Goal: Task Accomplishment & Management: Manage account settings

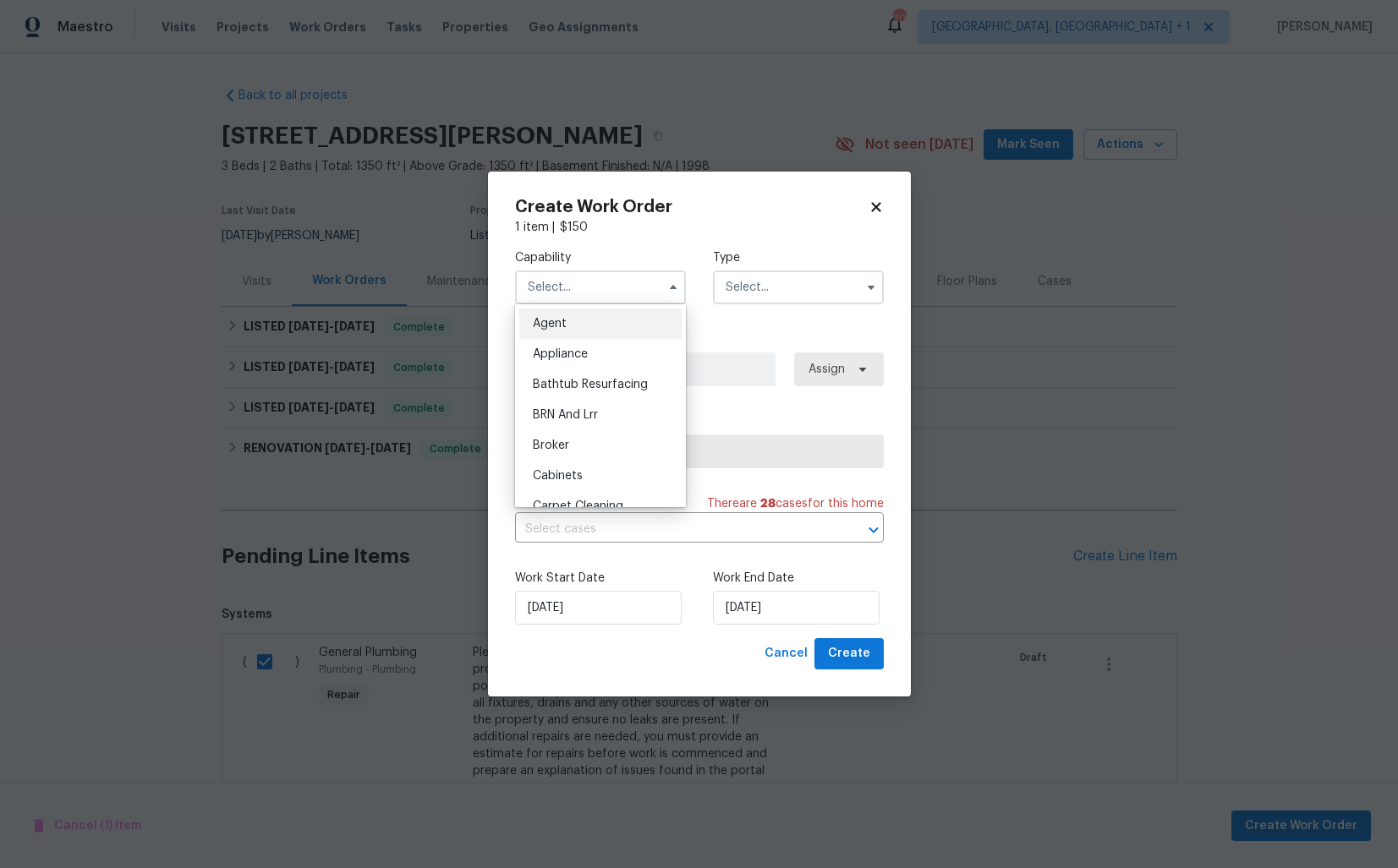
scroll to position [299, 0]
click at [574, 279] on input "text" at bounding box center [600, 287] width 171 height 34
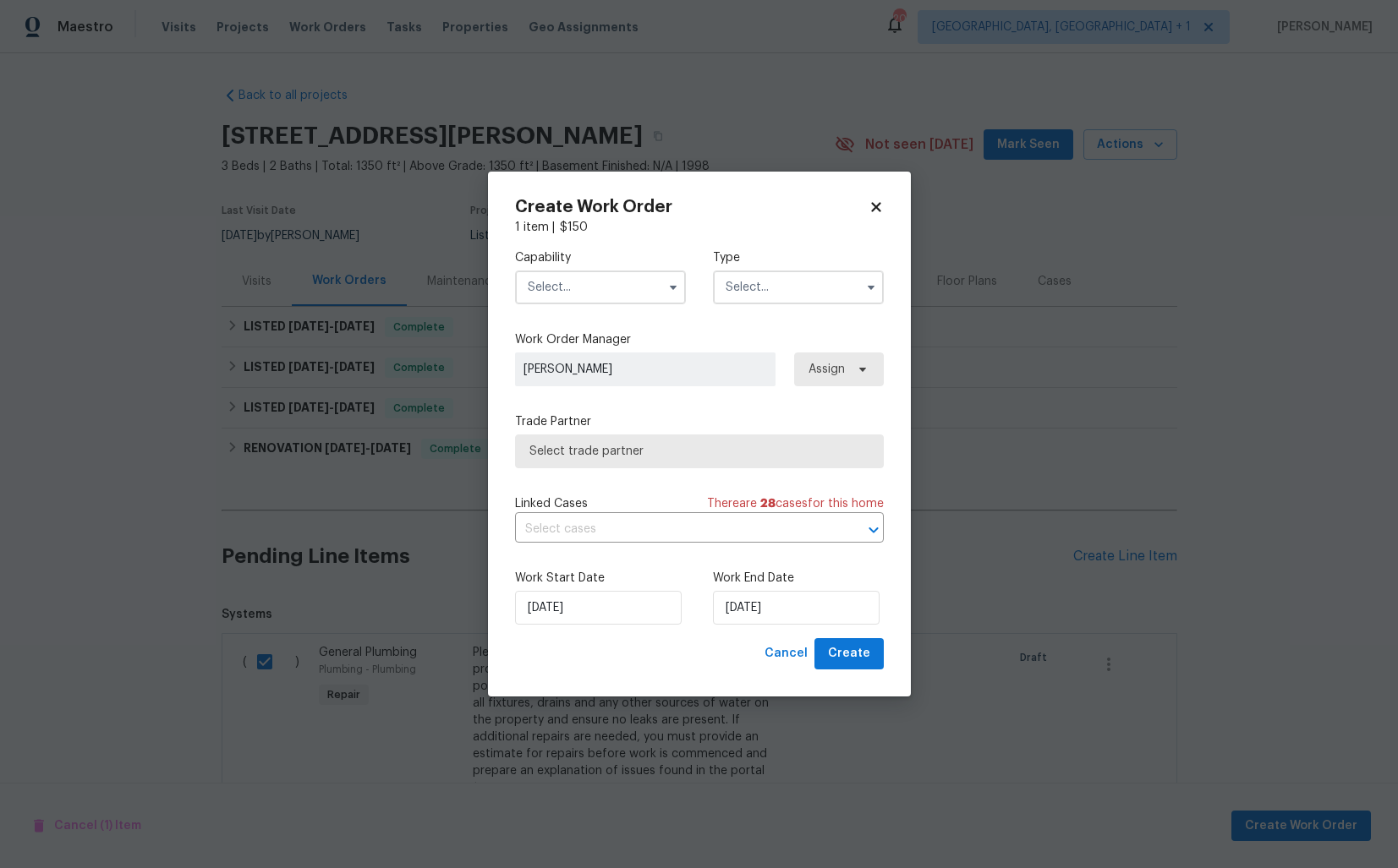
click at [574, 279] on input "text" at bounding box center [600, 287] width 171 height 34
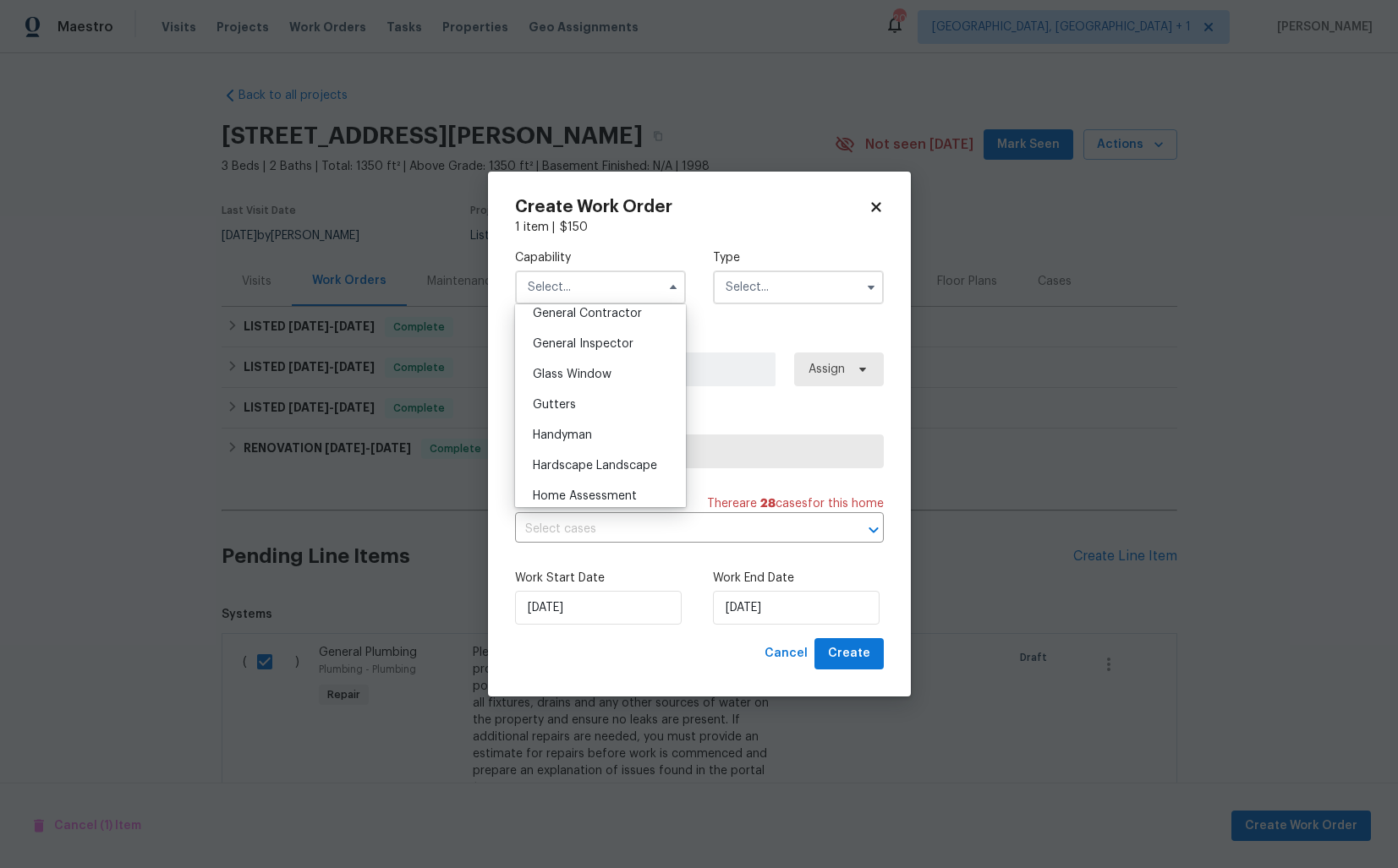
scroll to position [832, 0]
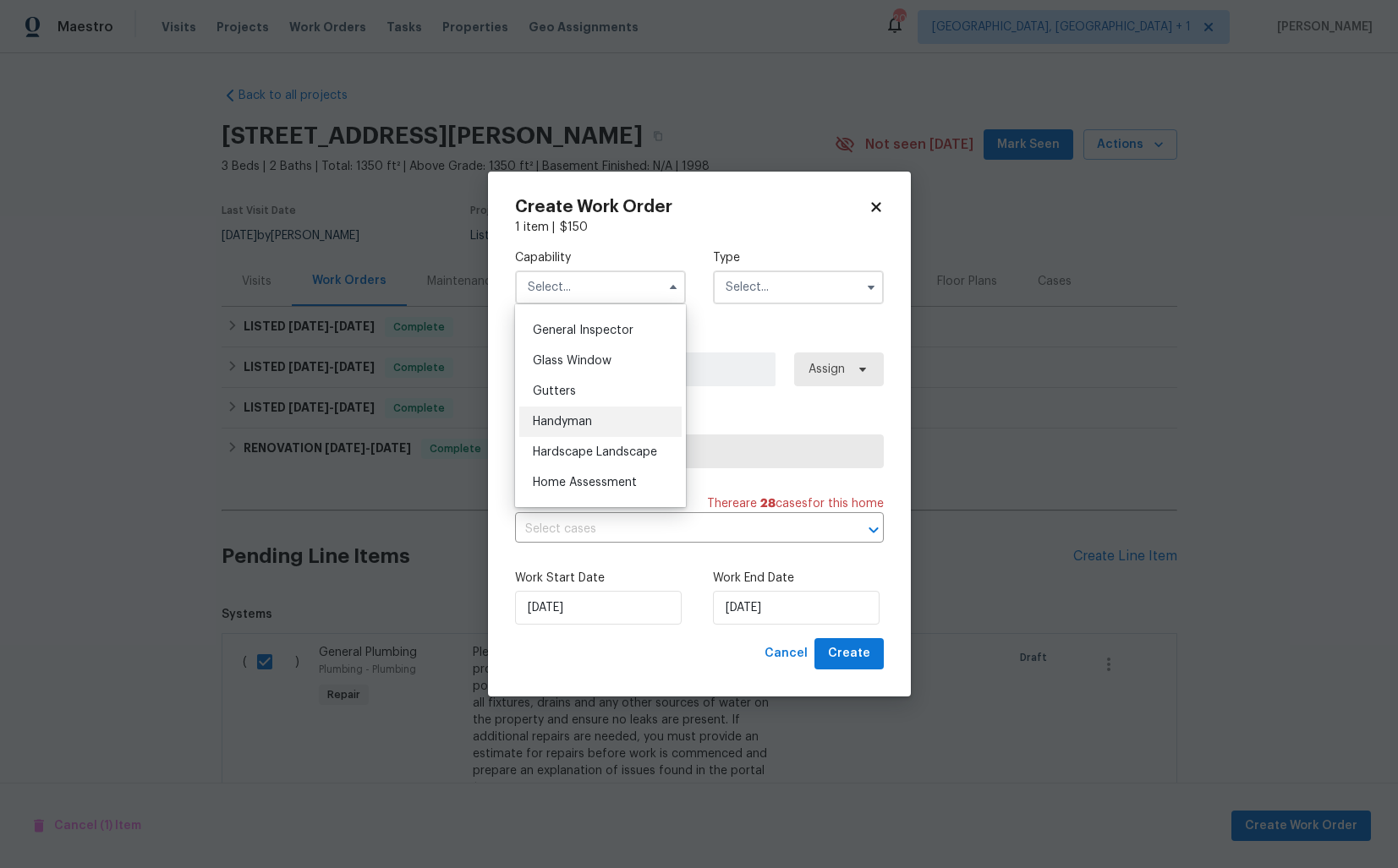
click at [571, 421] on span "Handyman" at bounding box center [561, 421] width 59 height 11
type input "Handyman"
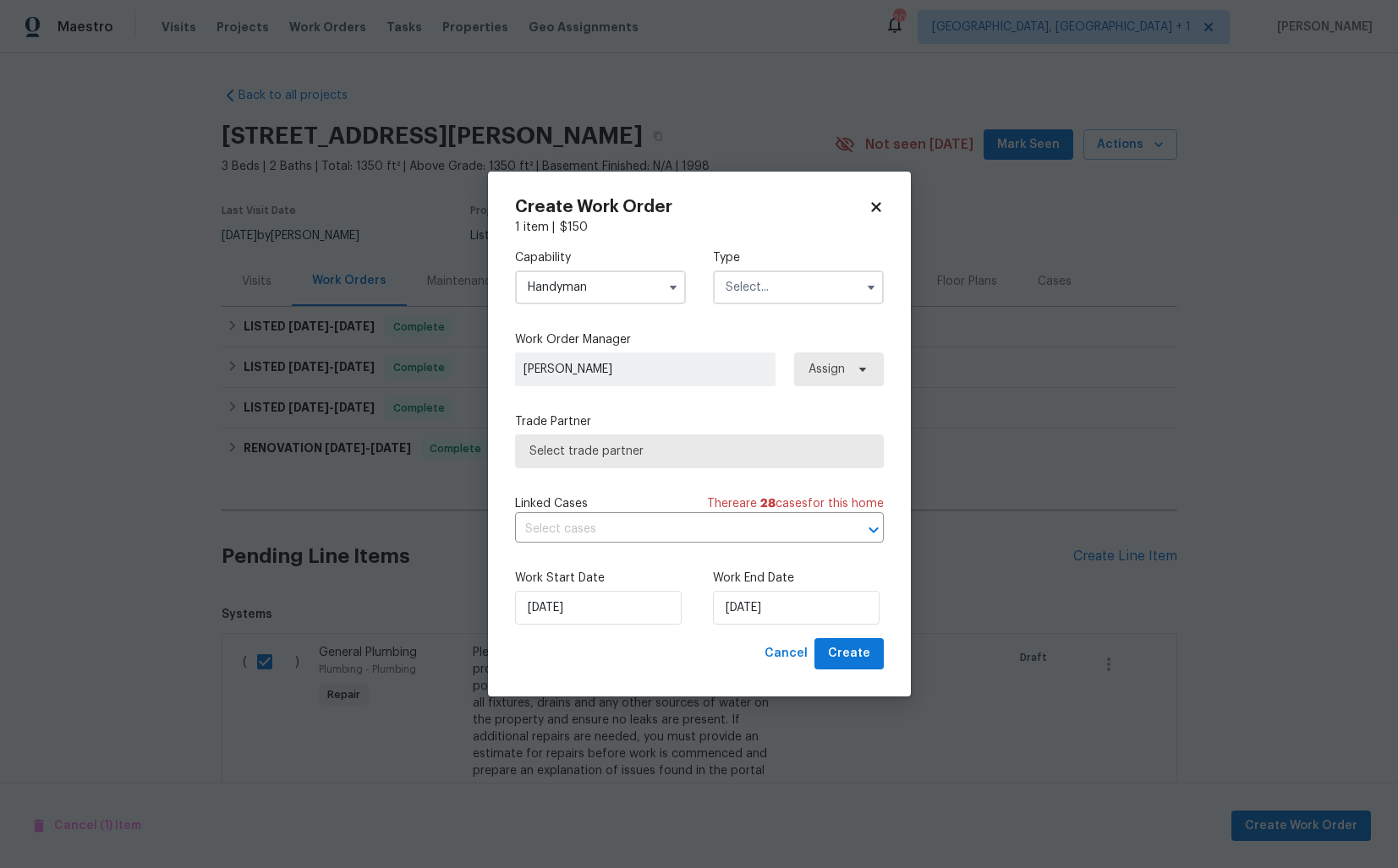
click at [822, 292] on input "text" at bounding box center [798, 287] width 171 height 34
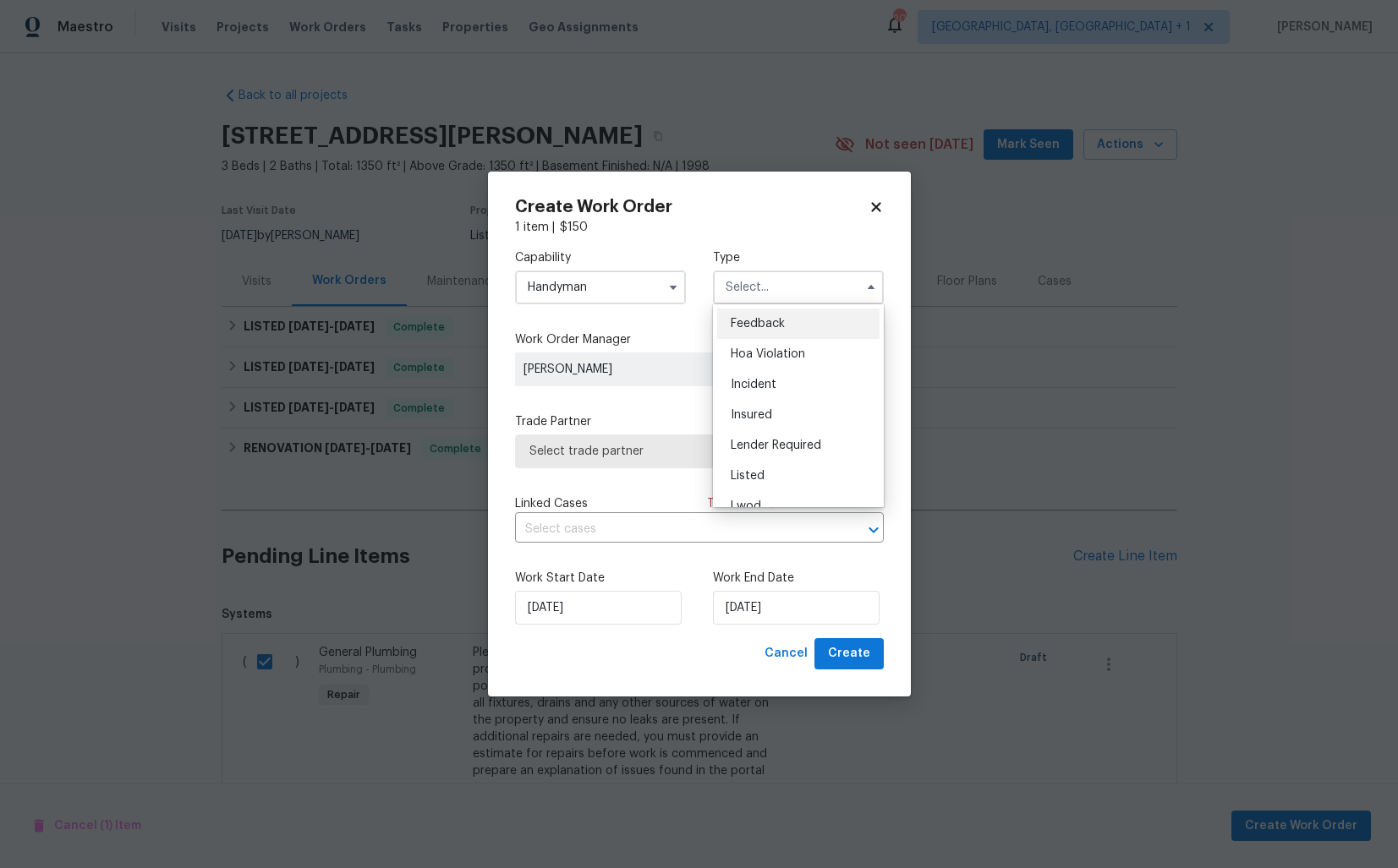
click at [778, 330] on div "Feedback" at bounding box center [798, 324] width 163 height 30
type input "Feedback"
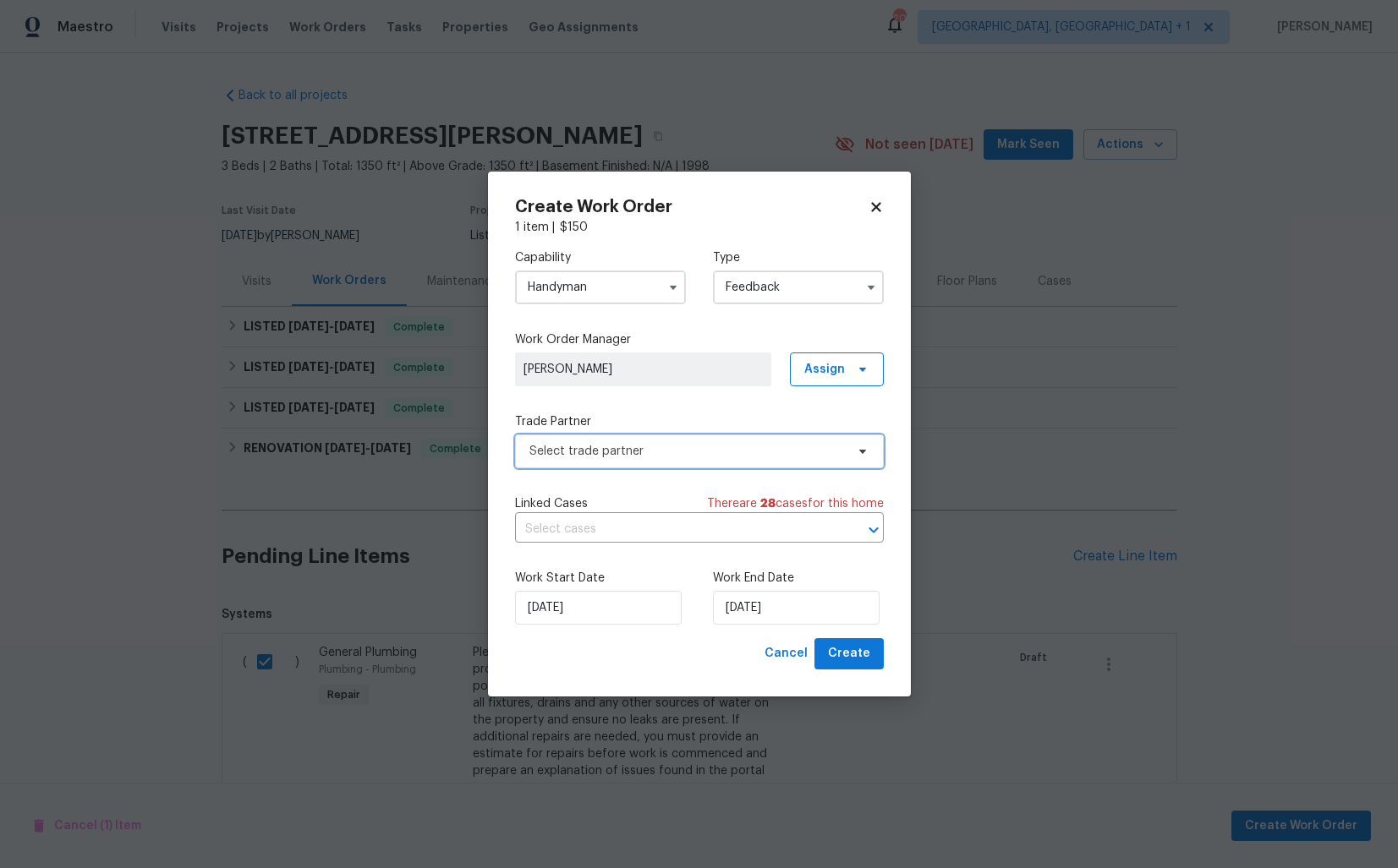
click at [615, 443] on span "Select trade partner" at bounding box center [687, 451] width 316 height 17
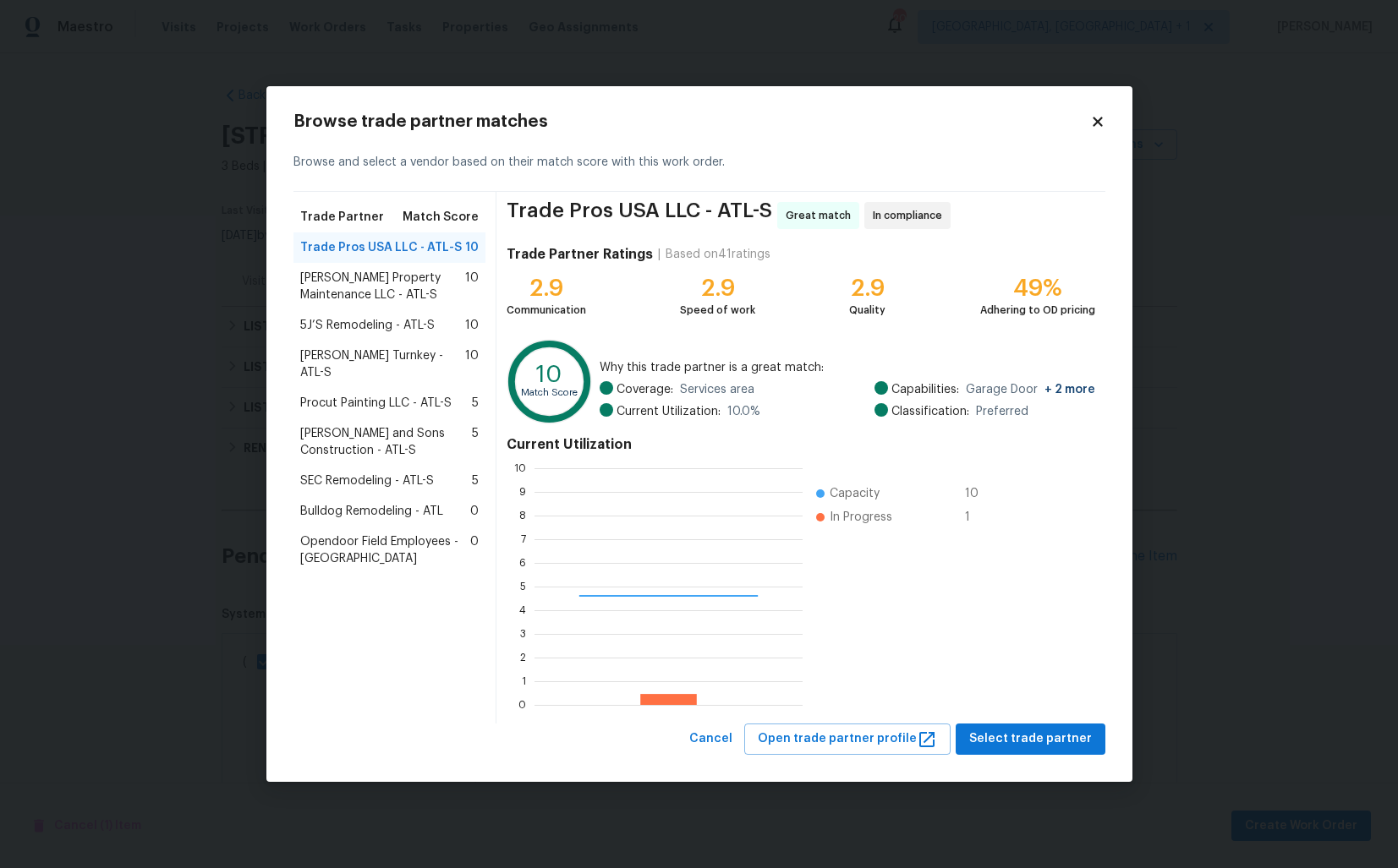
scroll to position [237, 268]
click at [375, 287] on span "Glen Property Maintenance LLC - ATL-S" at bounding box center [382, 286] width 165 height 34
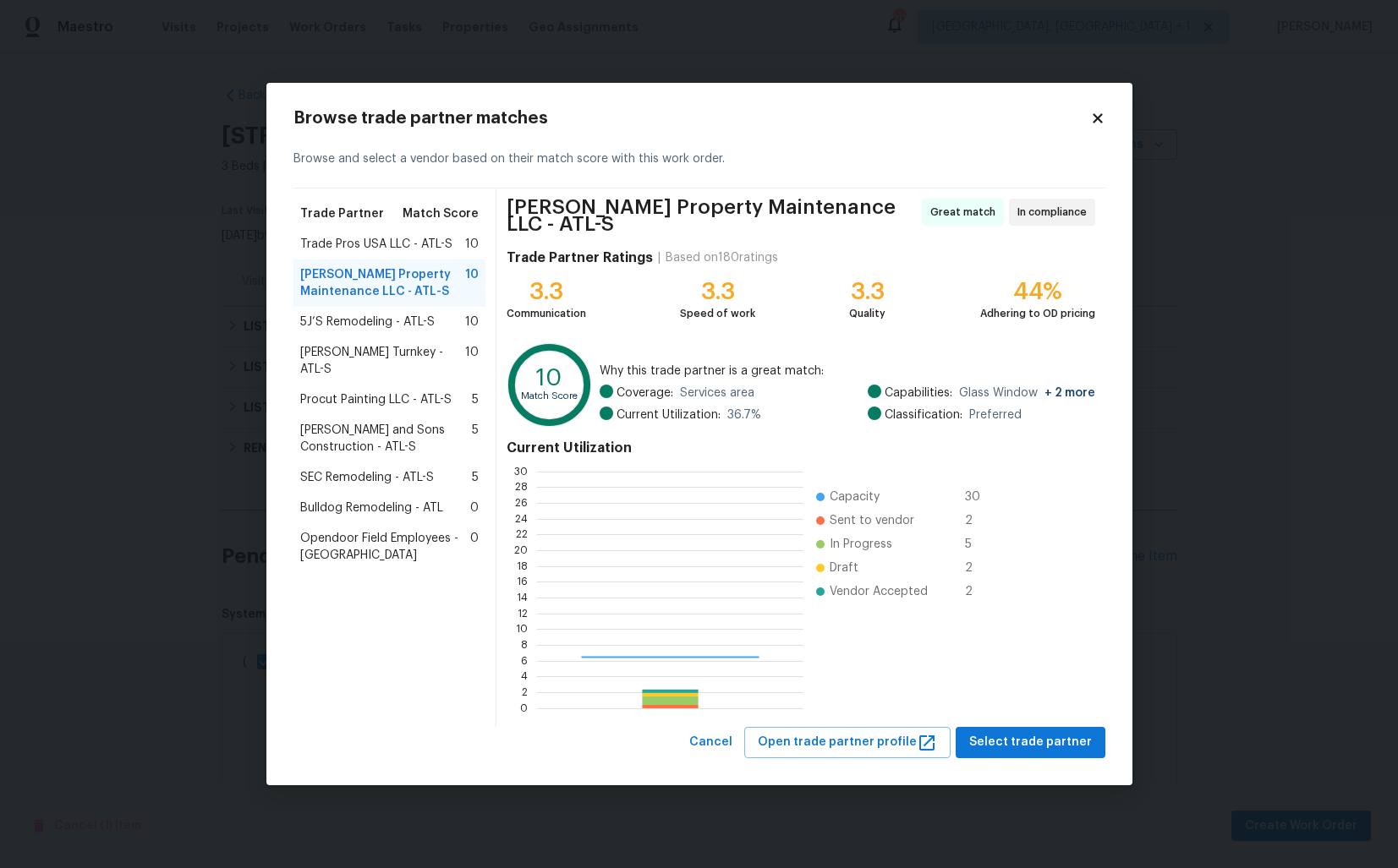
scroll to position [237, 265]
click at [1034, 734] on span "Select trade partner" at bounding box center [1030, 742] width 123 height 21
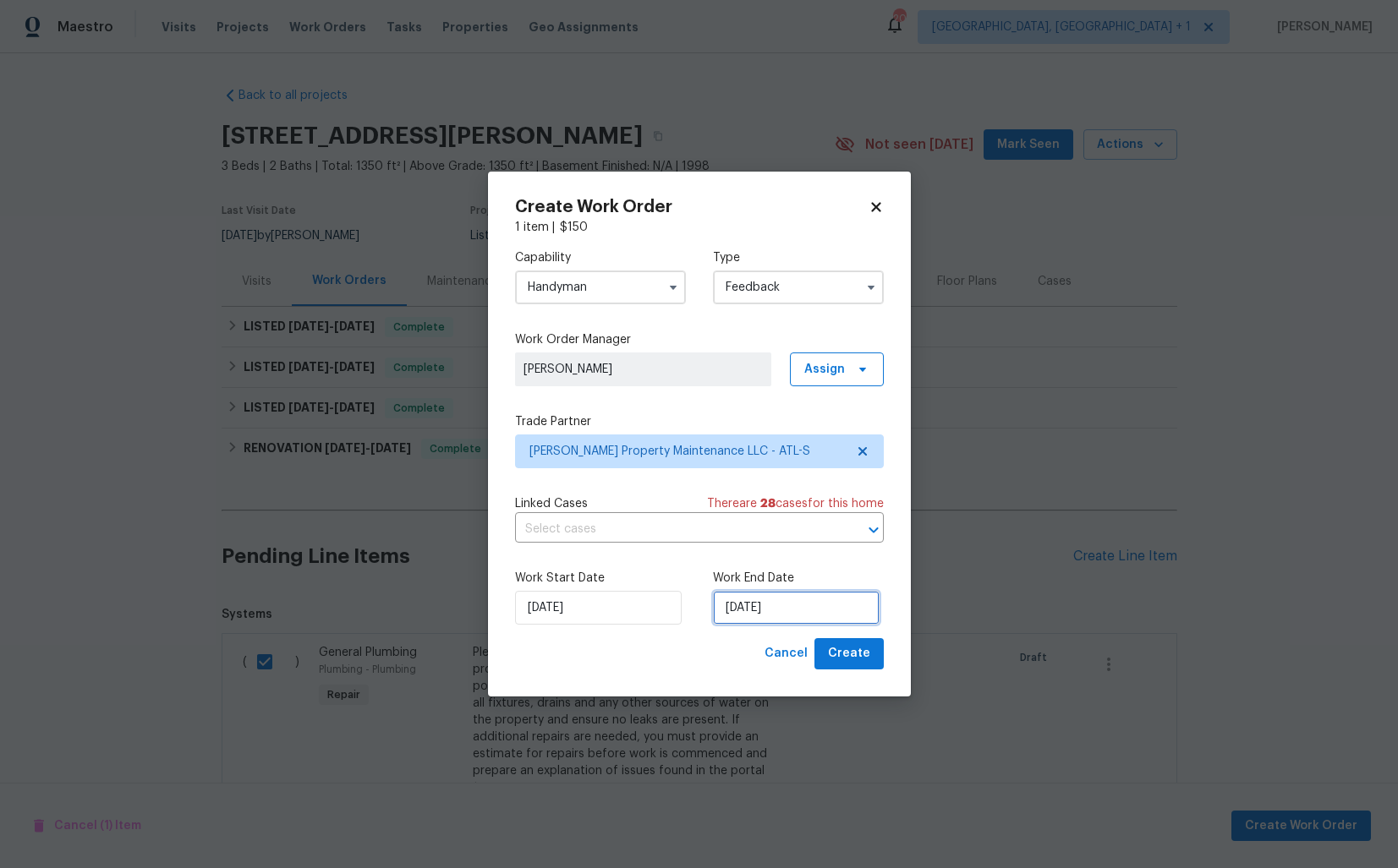
click at [773, 598] on input "22/09/2025" at bounding box center [796, 607] width 166 height 34
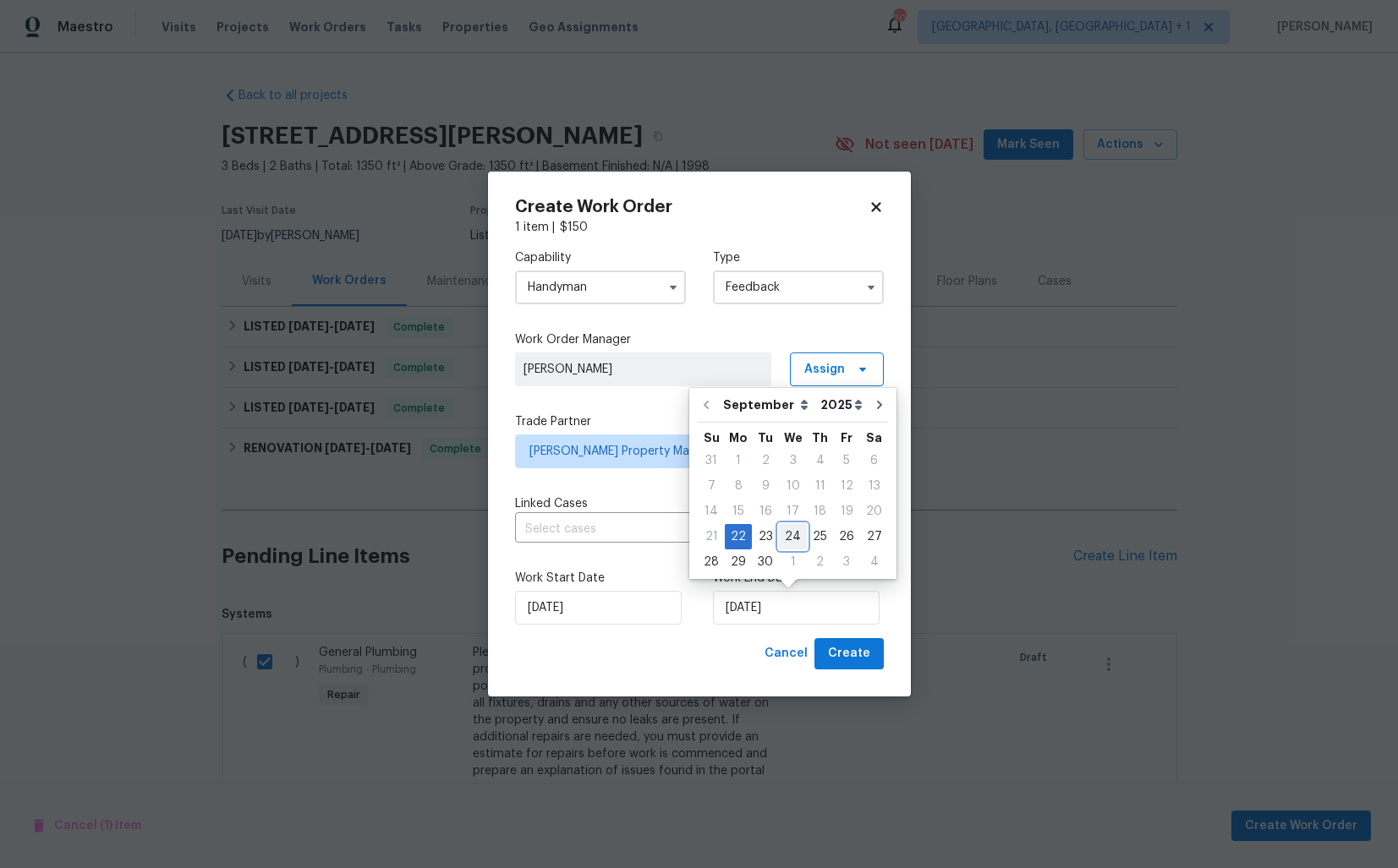
click at [793, 531] on div "24" at bounding box center [793, 537] width 28 height 24
type input "24/09/2025"
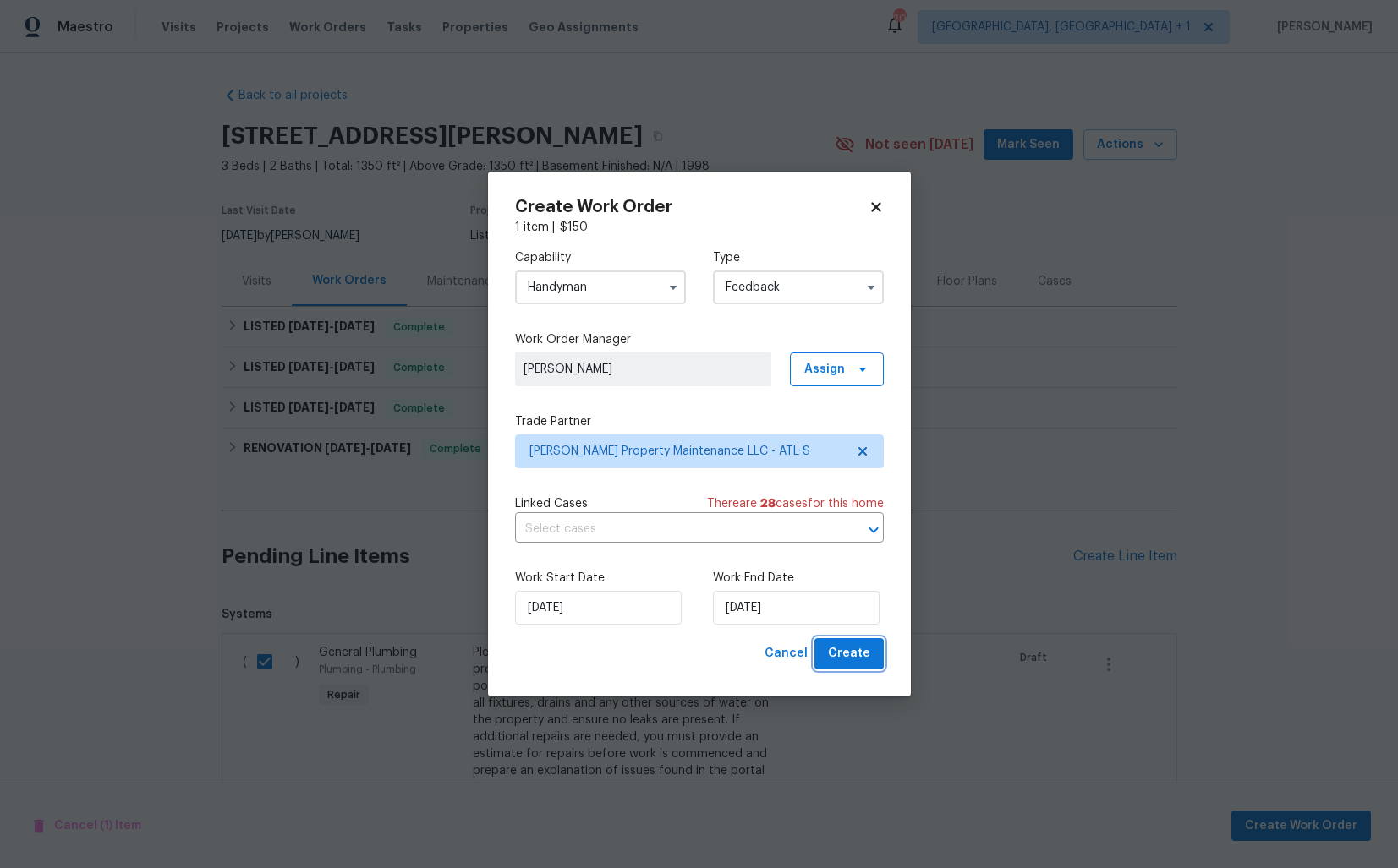
click at [852, 647] on span "Create" at bounding box center [849, 654] width 42 height 21
checkbox input "false"
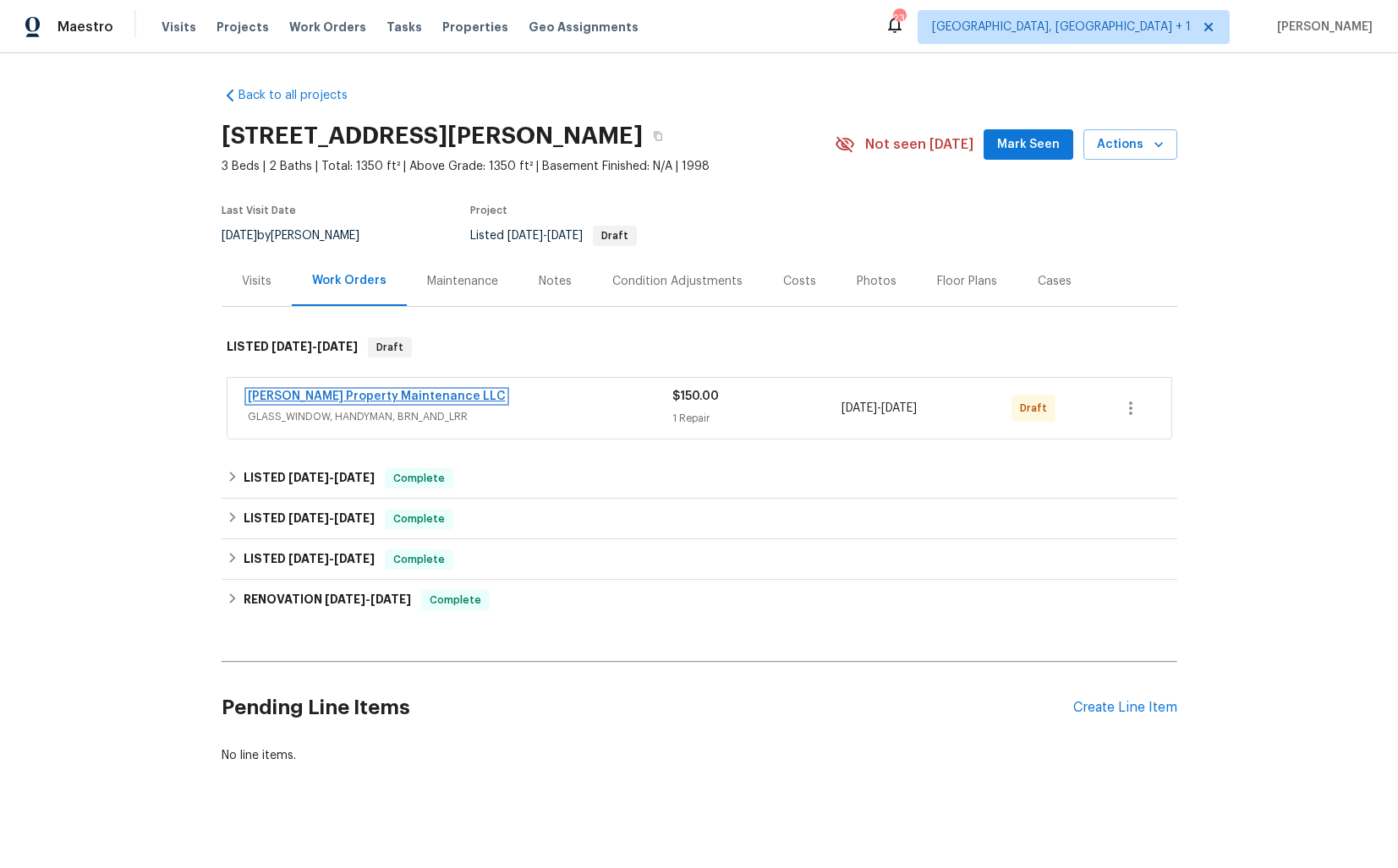
click at [308, 395] on link "Glen Property Maintenance LLC" at bounding box center [377, 396] width 258 height 11
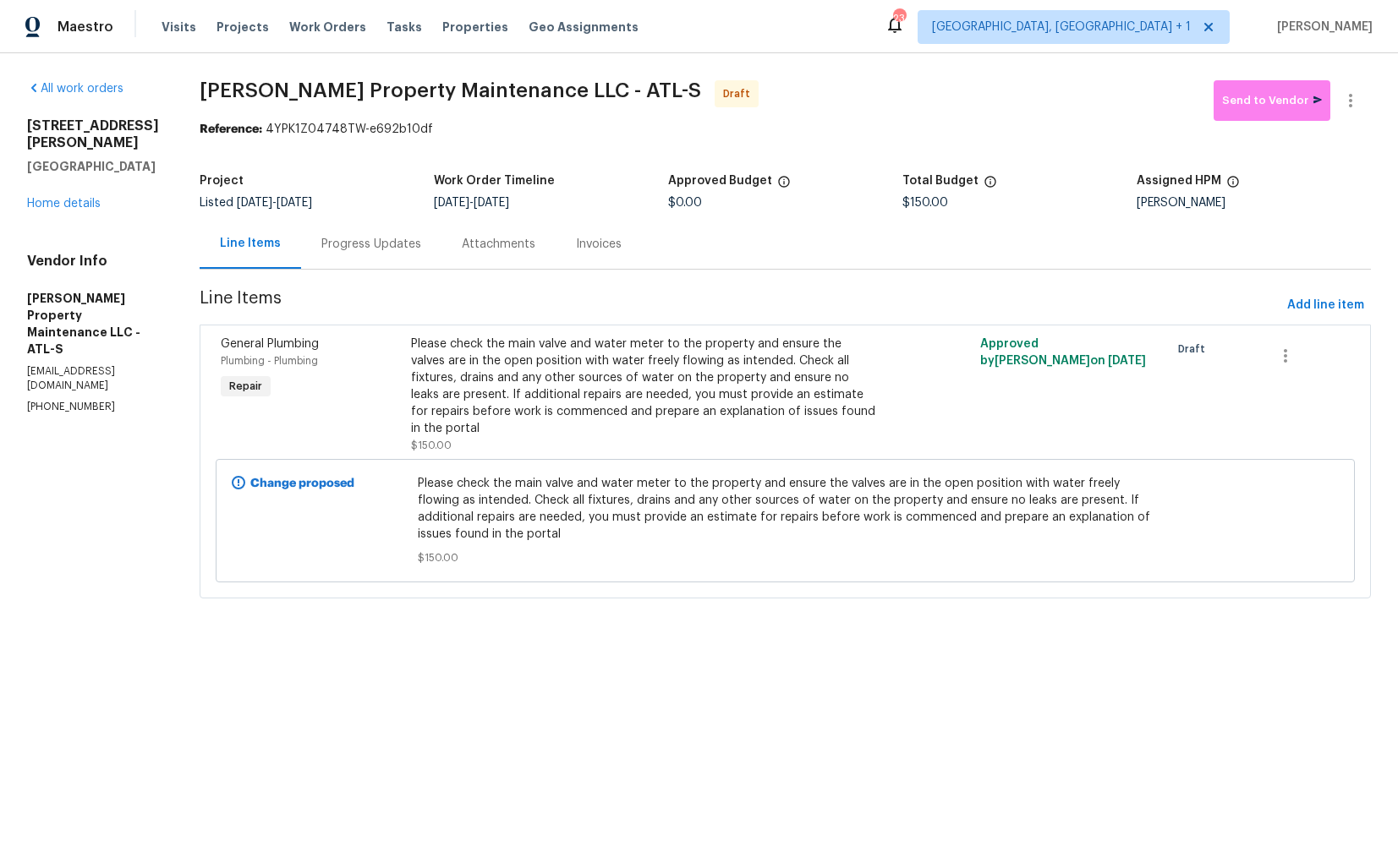
click at [374, 252] on div "Progress Updates" at bounding box center [371, 244] width 100 height 17
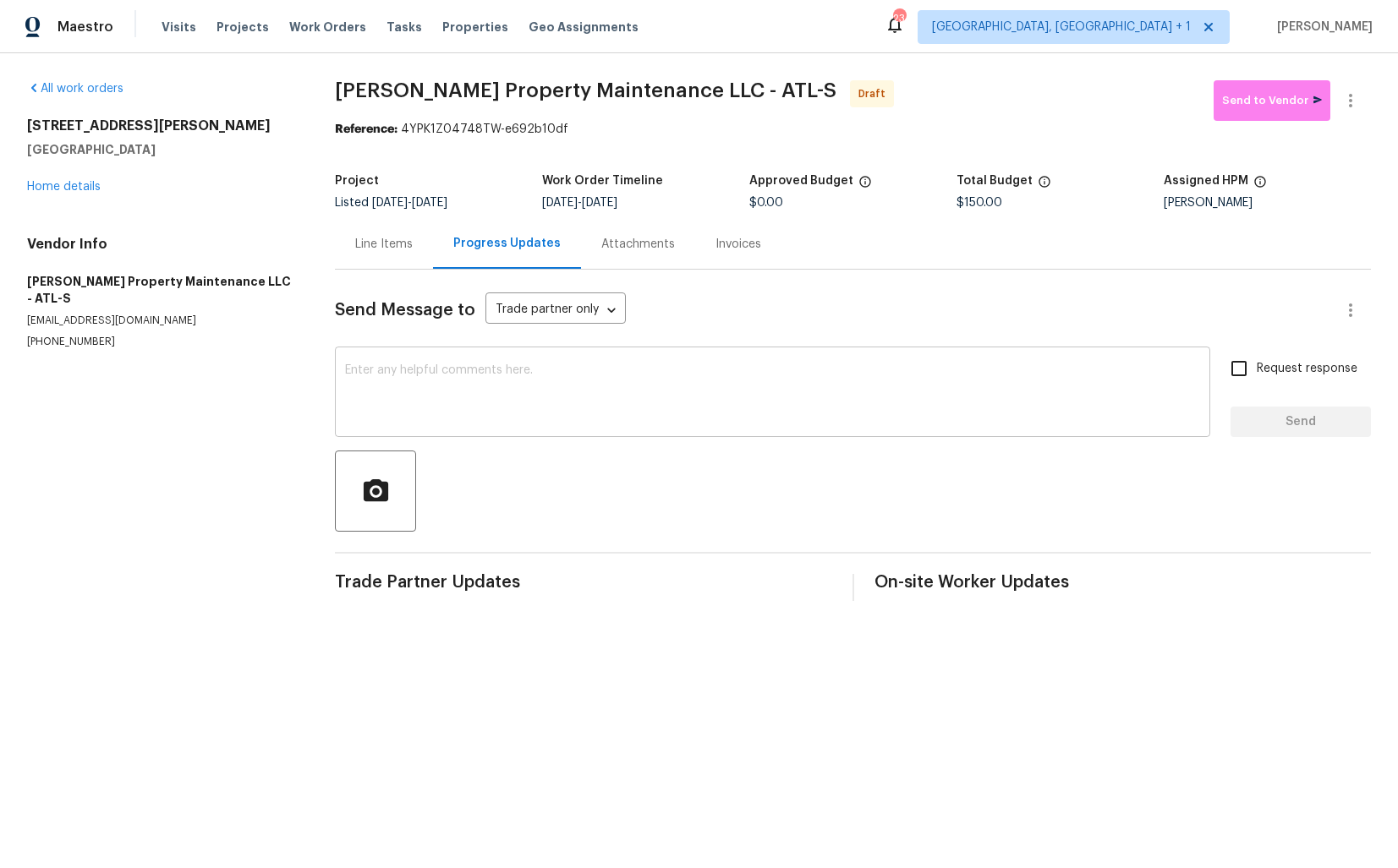
click at [434, 390] on textarea at bounding box center [772, 393] width 855 height 59
click at [213, 182] on div "318 Kelly St SE Atlanta, GA 30312 Home details" at bounding box center [161, 156] width 267 height 78
click at [388, 236] on div "Line Items" at bounding box center [384, 244] width 57 height 17
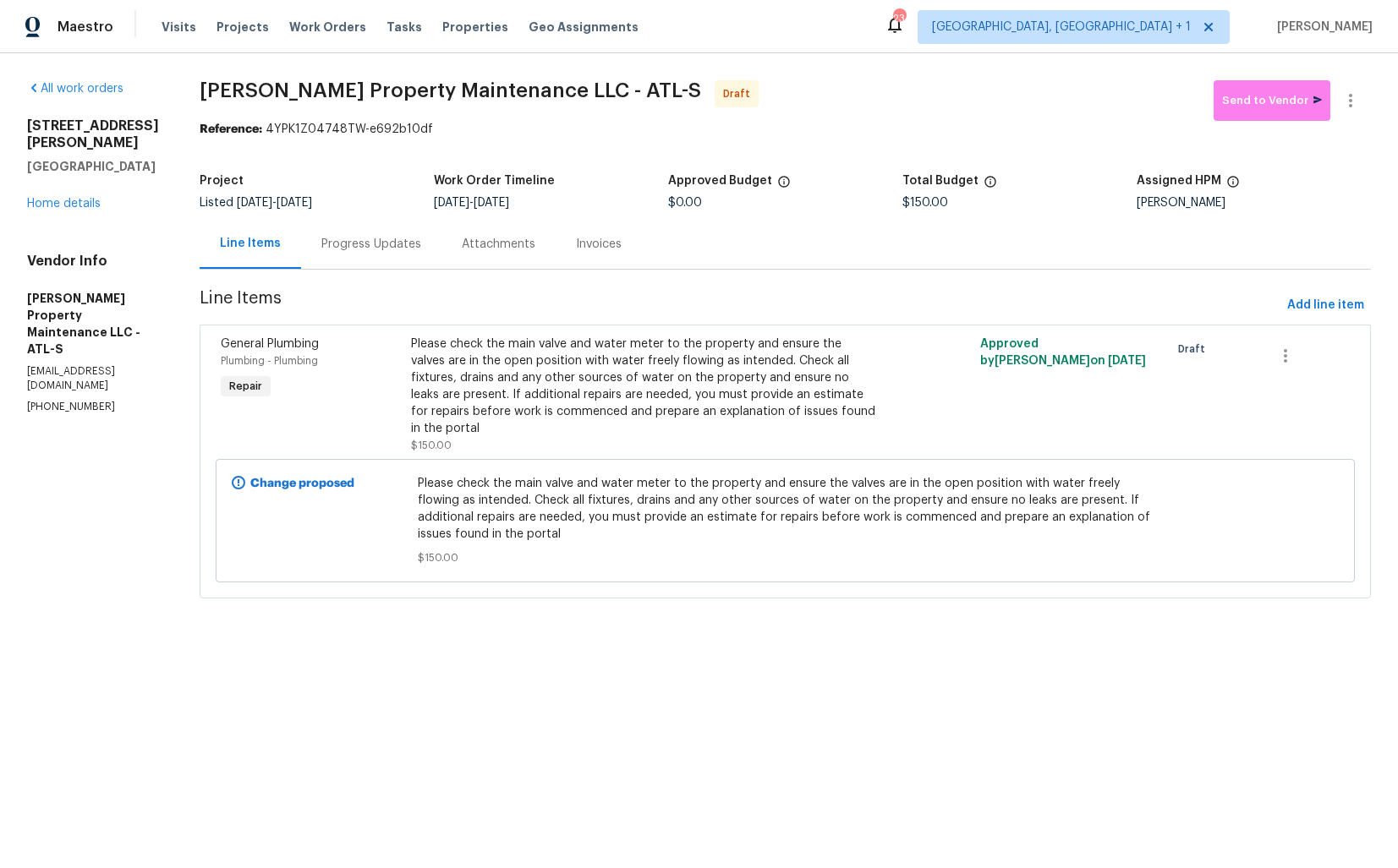
click at [359, 255] on div "Progress Updates" at bounding box center [371, 244] width 141 height 49
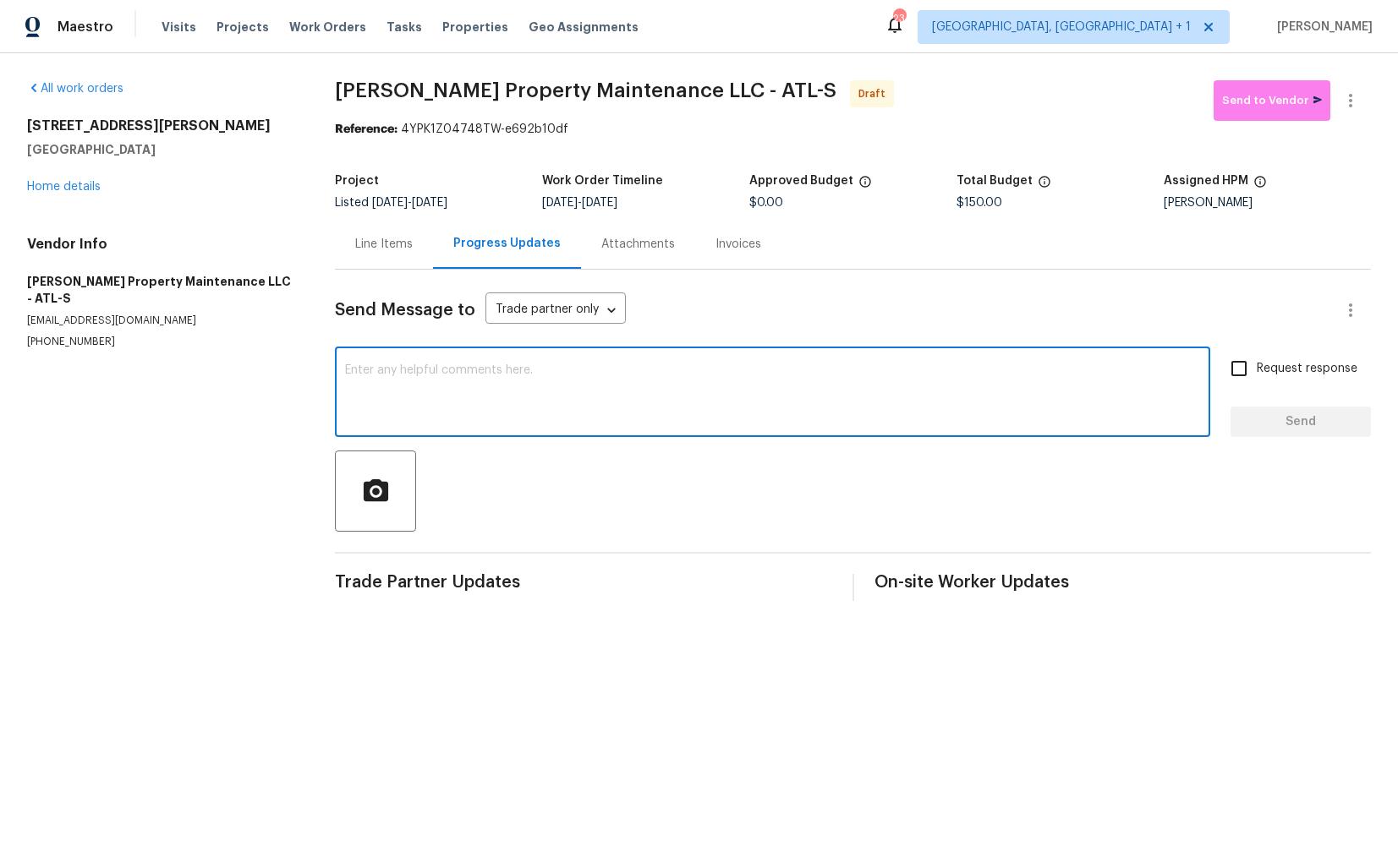
click at [513, 398] on textarea at bounding box center [772, 393] width 855 height 59
click at [630, 436] on div "x ​" at bounding box center [773, 394] width 875 height 87
paste textarea "Hi this is Arvind with Opendoor. I’m confirming you received the WO for the pro…"
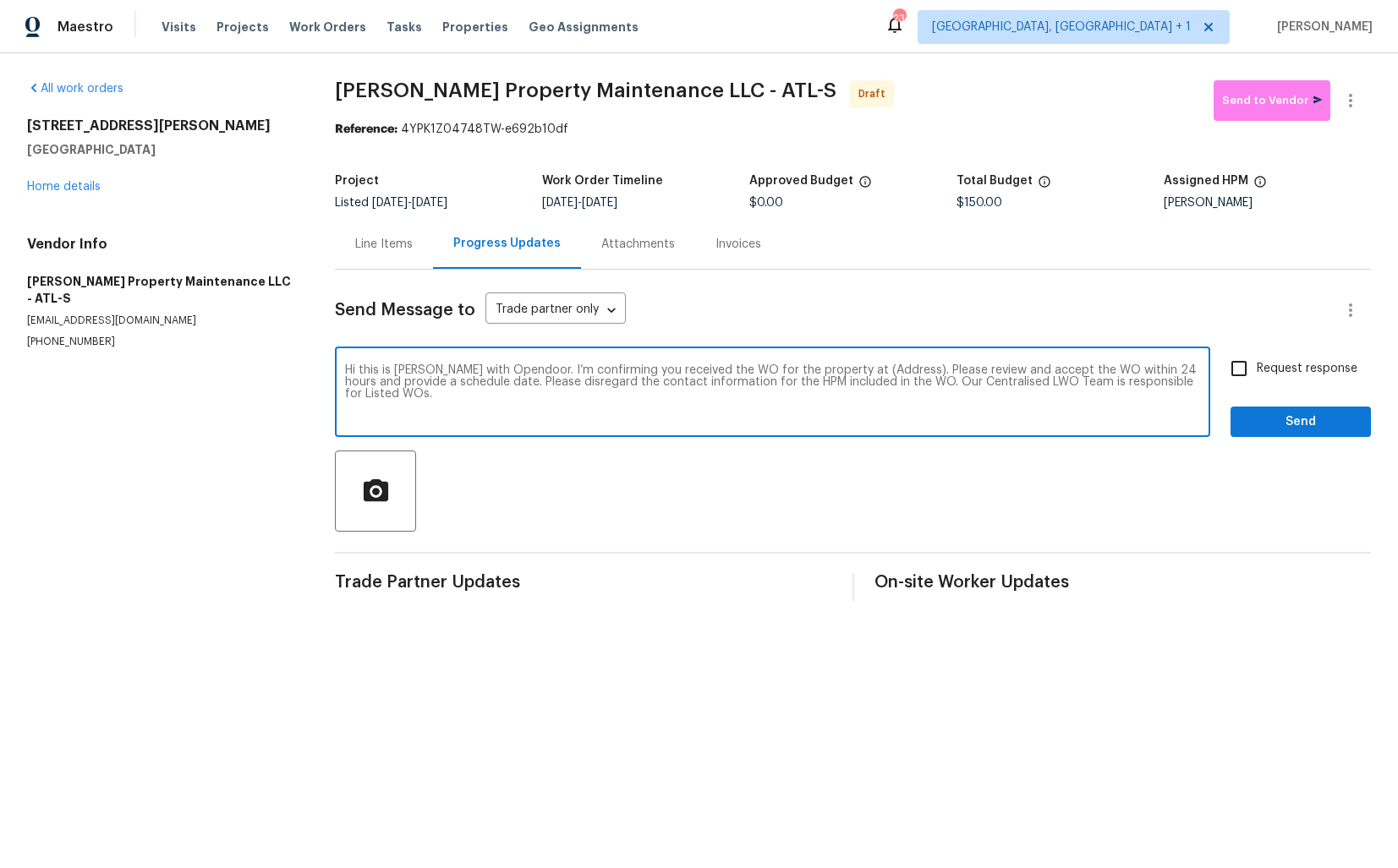
drag, startPoint x: 882, startPoint y: 370, endPoint x: 829, endPoint y: 370, distance: 53.0
click at [829, 370] on textarea "Hi this is Arvind with Opendoor. I’m confirming you received the WO for the pro…" at bounding box center [772, 393] width 855 height 59
paste textarea "318 Kelly St SE, Atlanta, GA 30312"
type textarea "Hi this is Arvind with Opendoor. I’m confirming you received the WO for the pro…"
click at [1248, 369] on input "Request response" at bounding box center [1239, 369] width 35 height 35
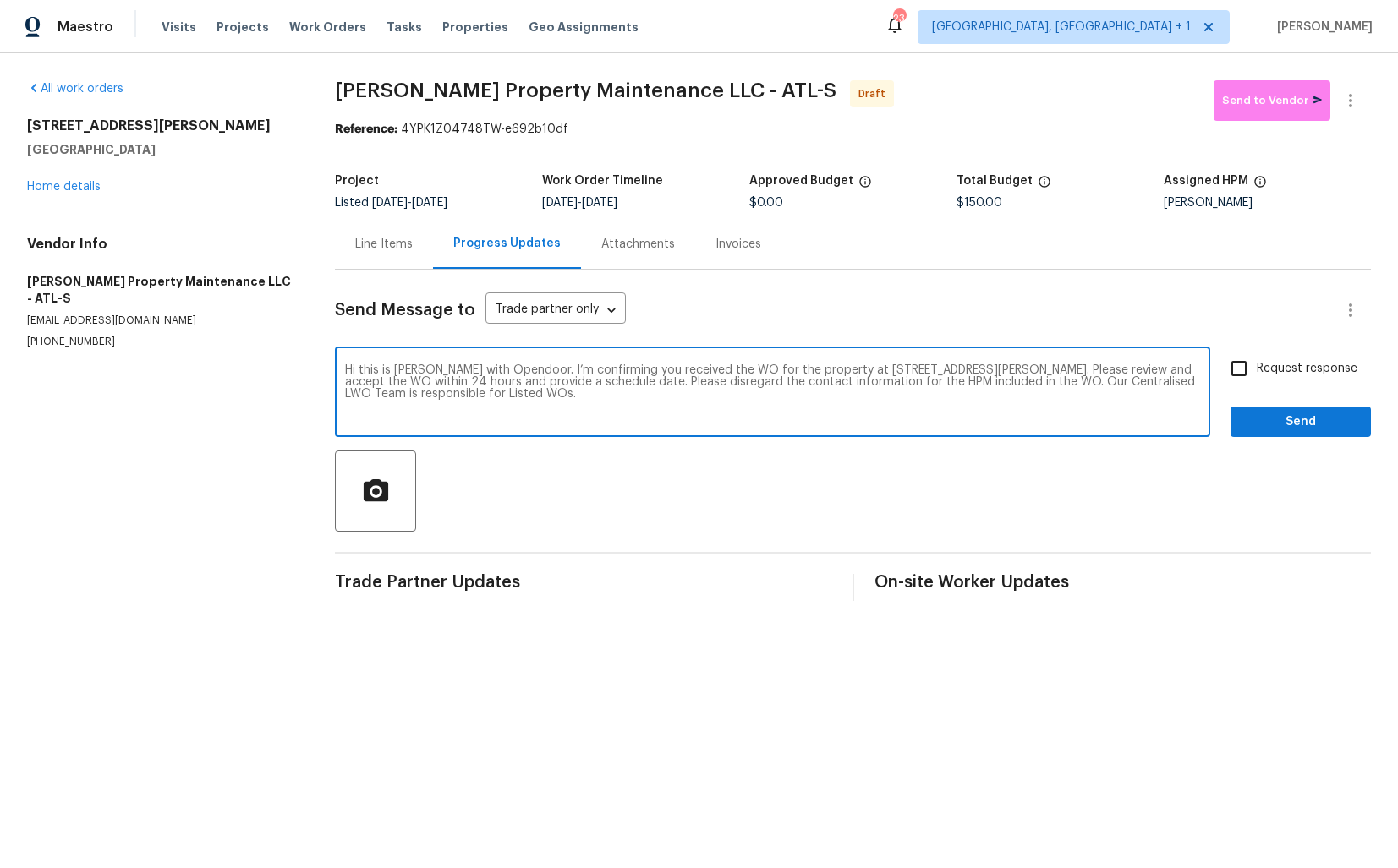
checkbox input "true"
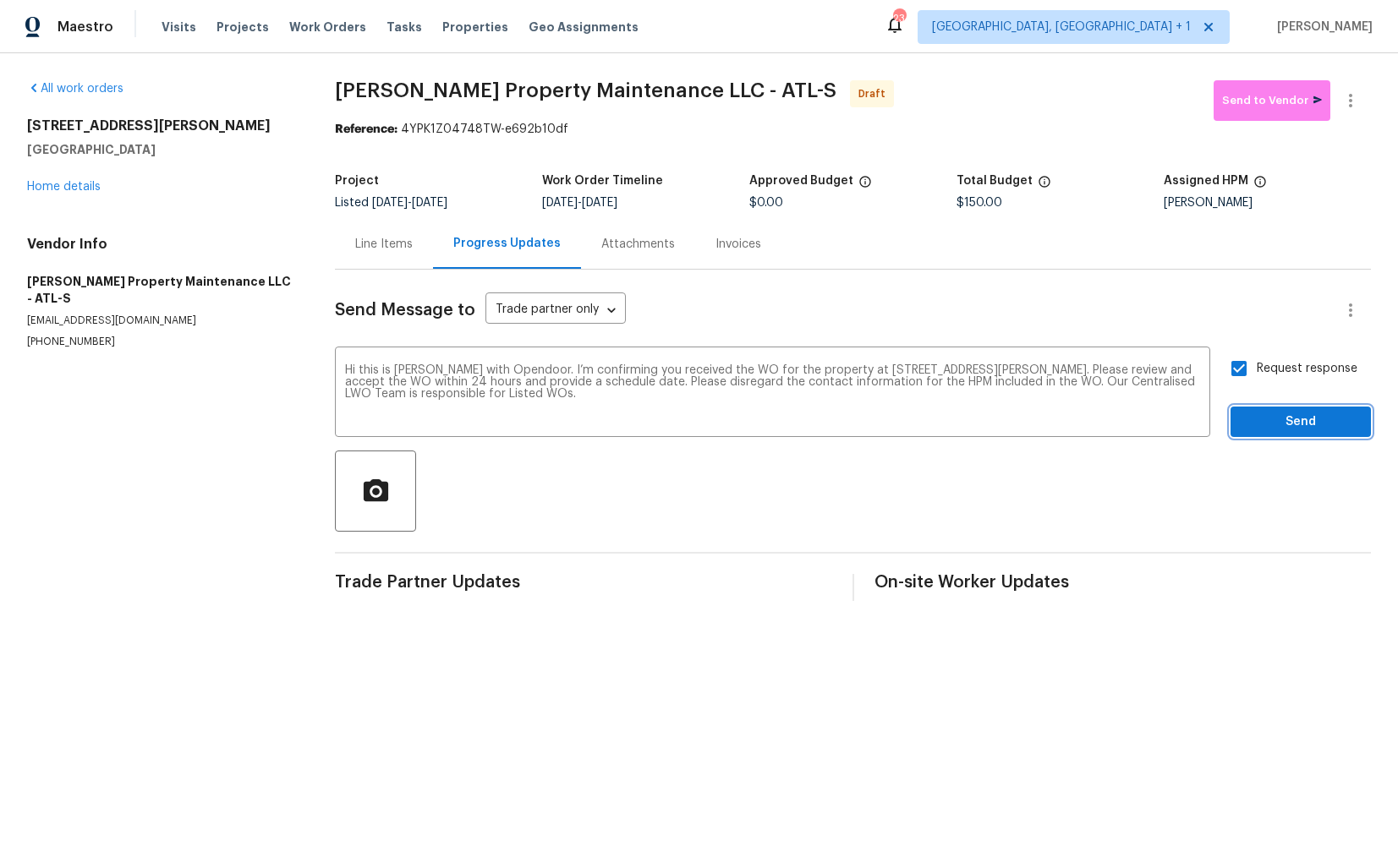
click at [1289, 419] on span "Send" at bounding box center [1301, 423] width 113 height 21
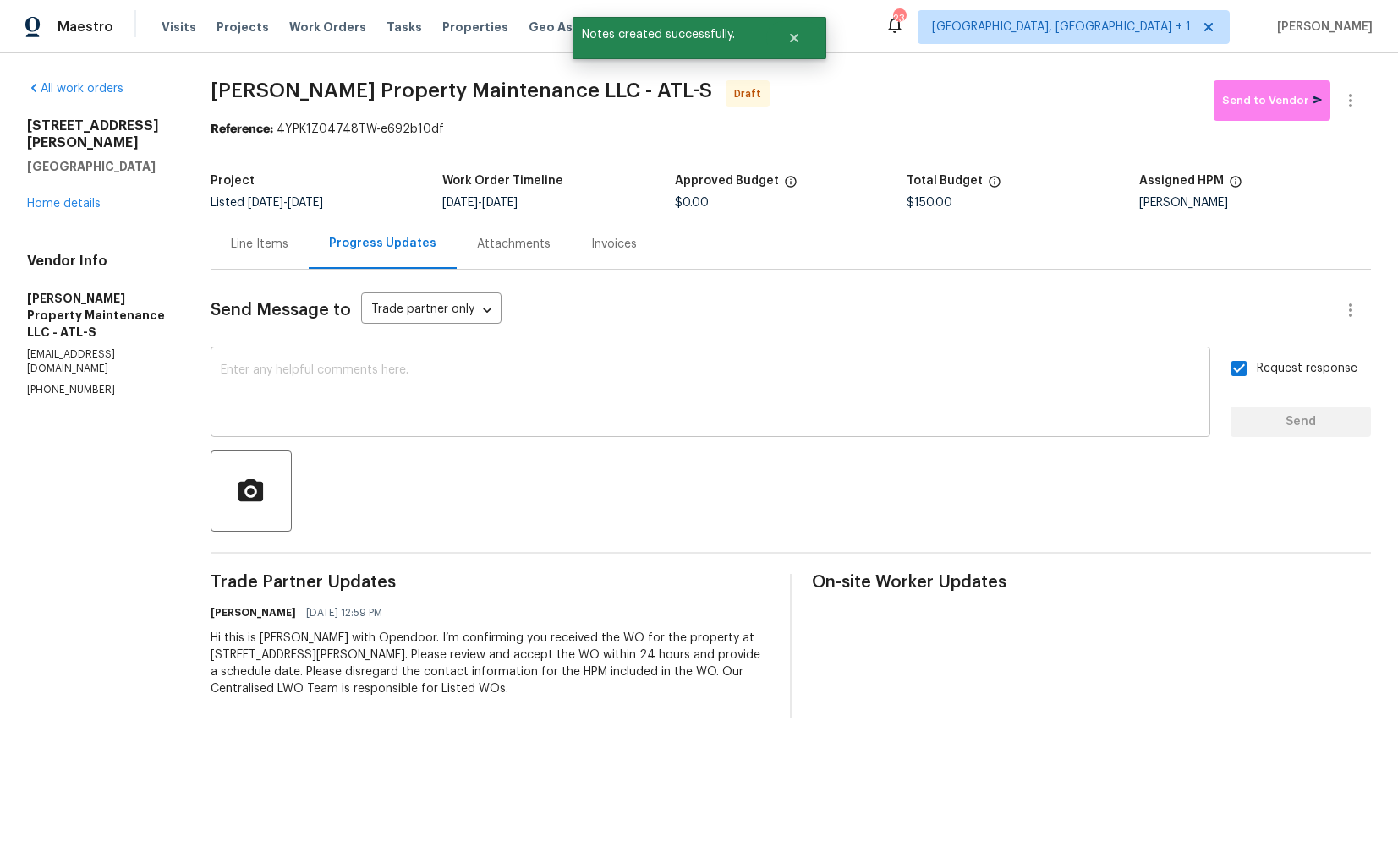
click at [638, 400] on textarea at bounding box center [710, 393] width 979 height 59
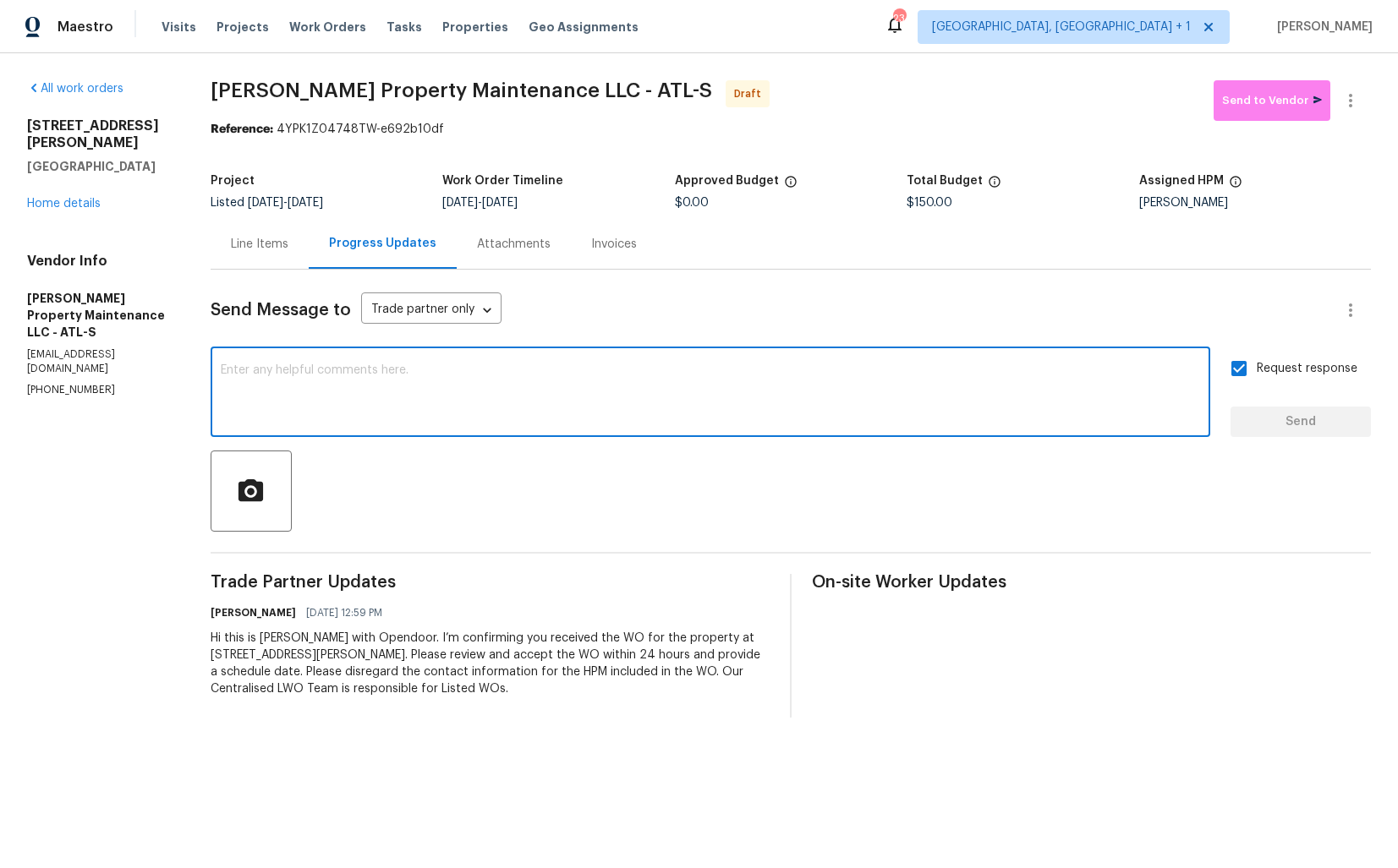
click at [599, 398] on textarea at bounding box center [710, 393] width 979 height 59
paste textarea "Attention All Work Orders must include before-photos (both close-up and wide-an…"
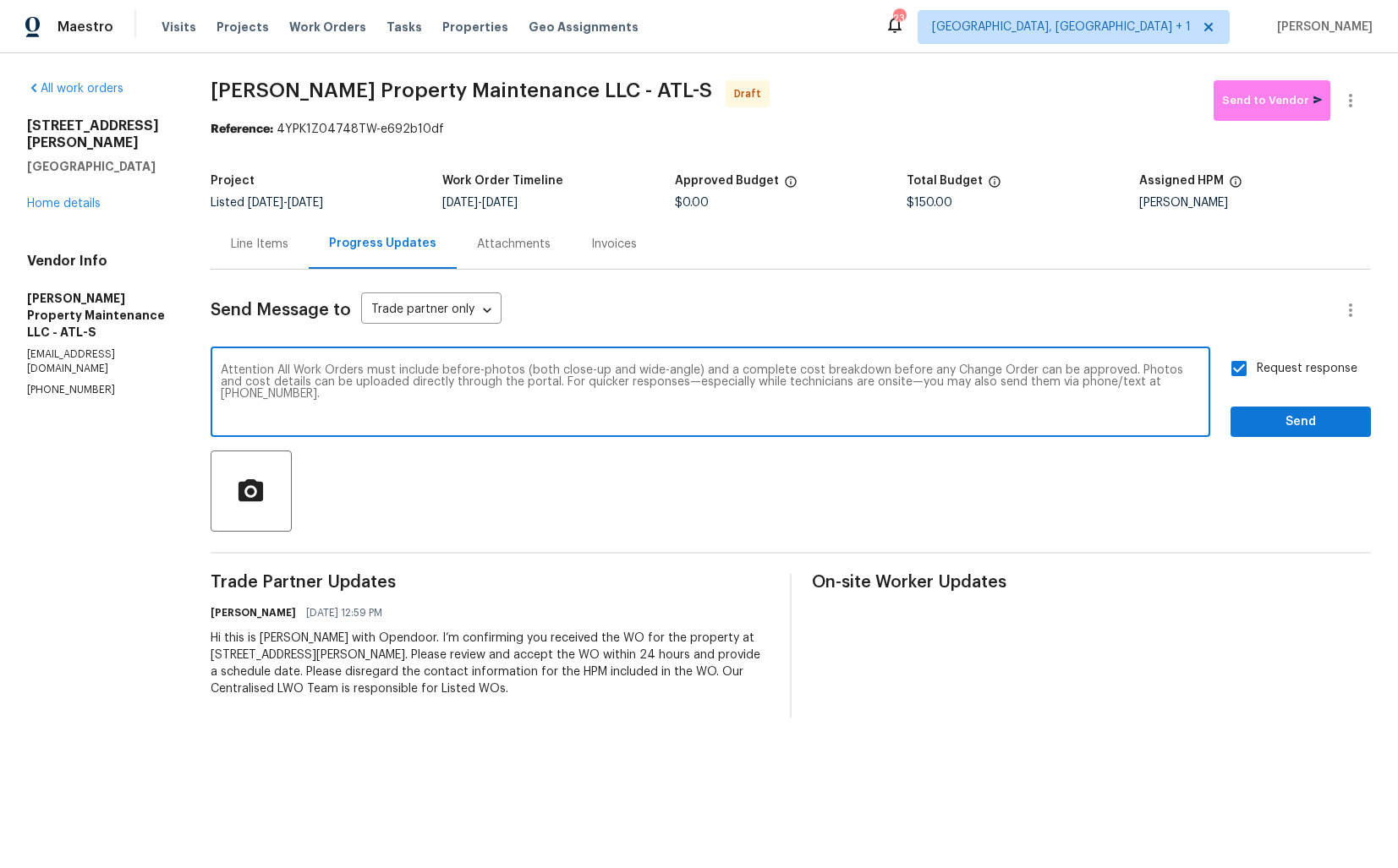
type textarea "Attention All Work Orders must include before-photos (both close-up and wide-an…"
click at [638, 405] on textarea "Attention All Work Orders must include before-photos (both close-up and wide-an…" at bounding box center [710, 393] width 979 height 59
click at [661, 395] on textarea "Attention All Work Orders must include before-photos (both close-up and wide-an…" at bounding box center [710, 393] width 979 height 59
click at [1303, 423] on span "Send" at bounding box center [1301, 423] width 113 height 21
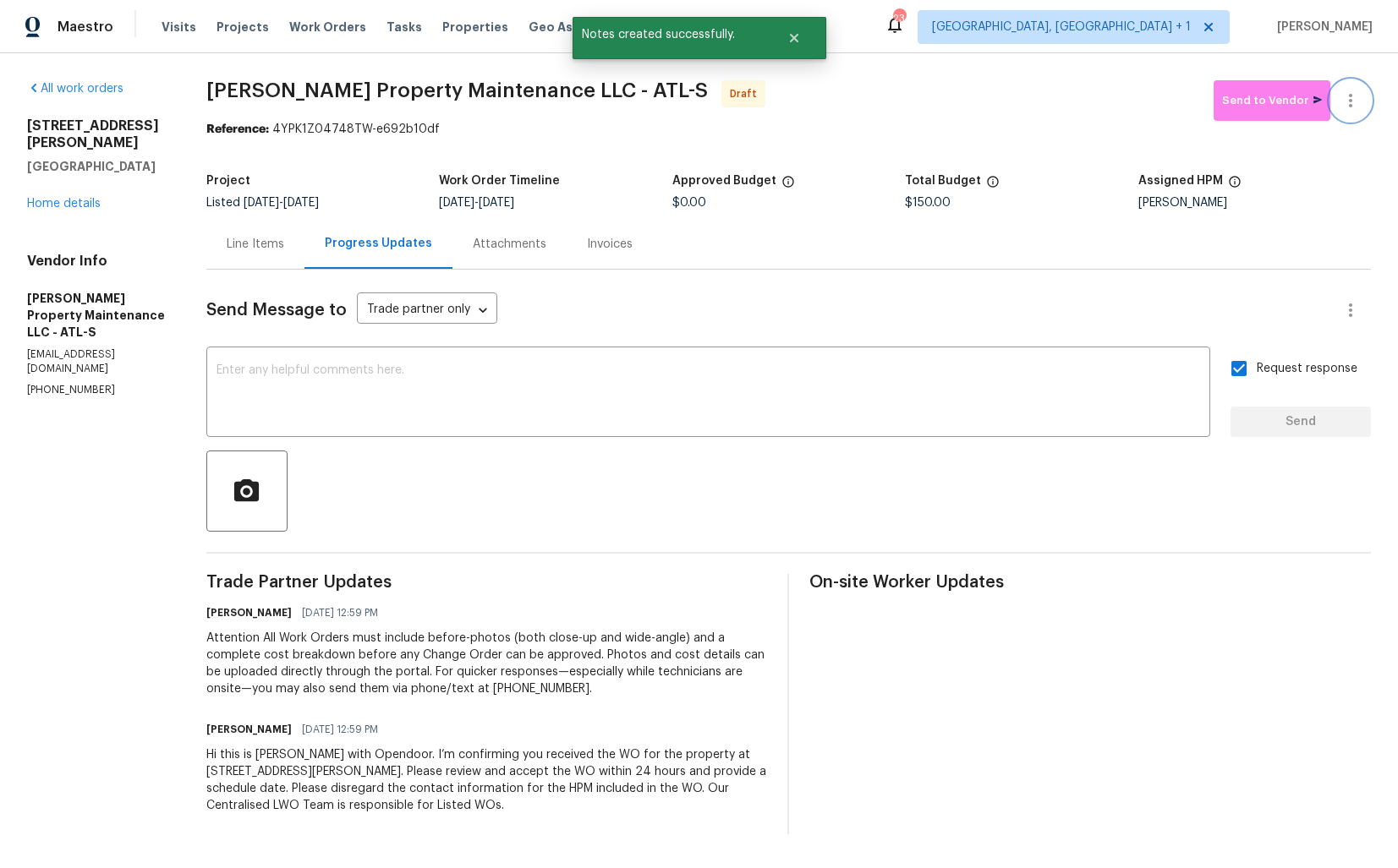
click at [1360, 104] on button "button" at bounding box center [1350, 101] width 41 height 41
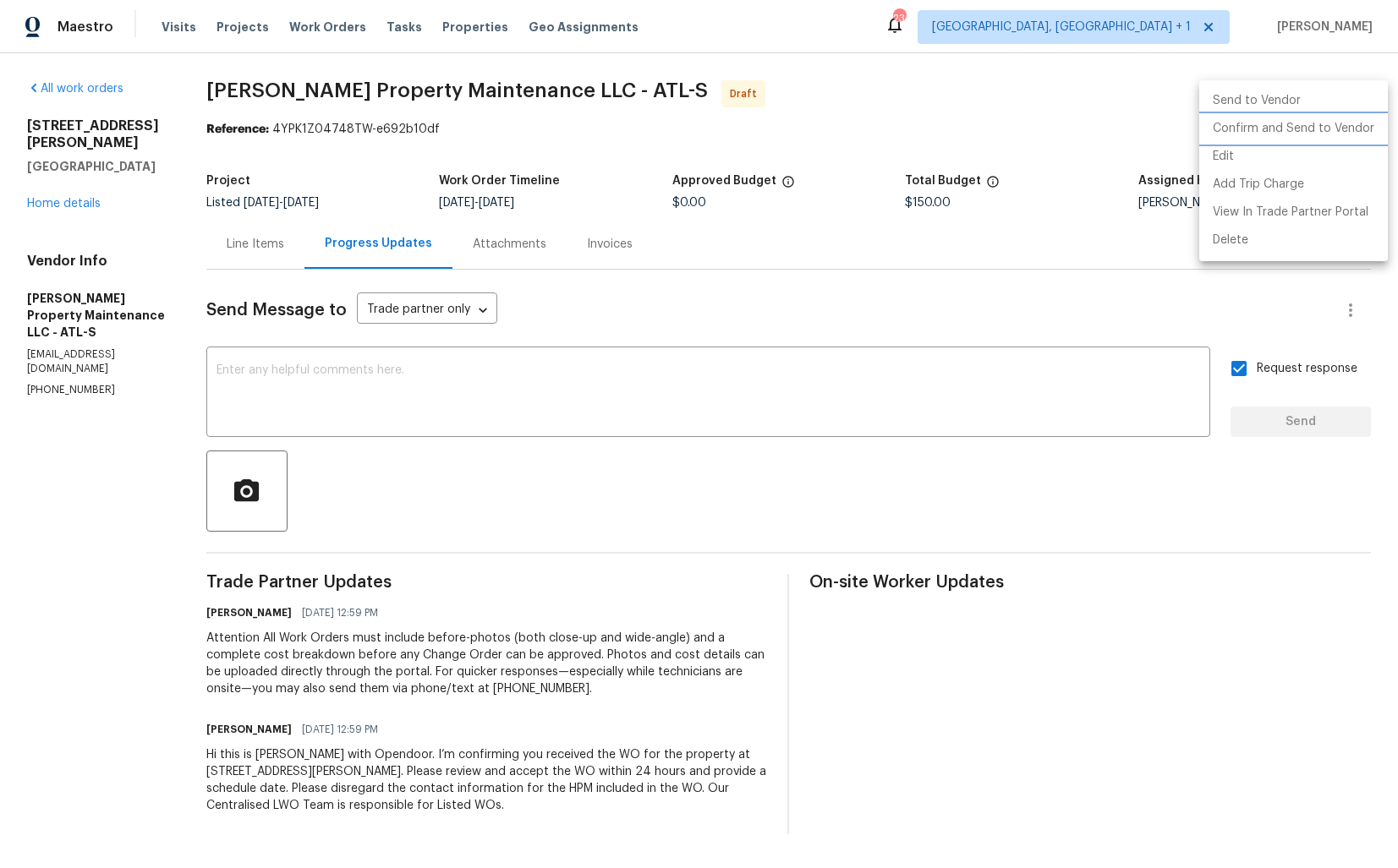
click at [1247, 127] on li "Confirm and Send to Vendor" at bounding box center [1293, 129] width 188 height 28
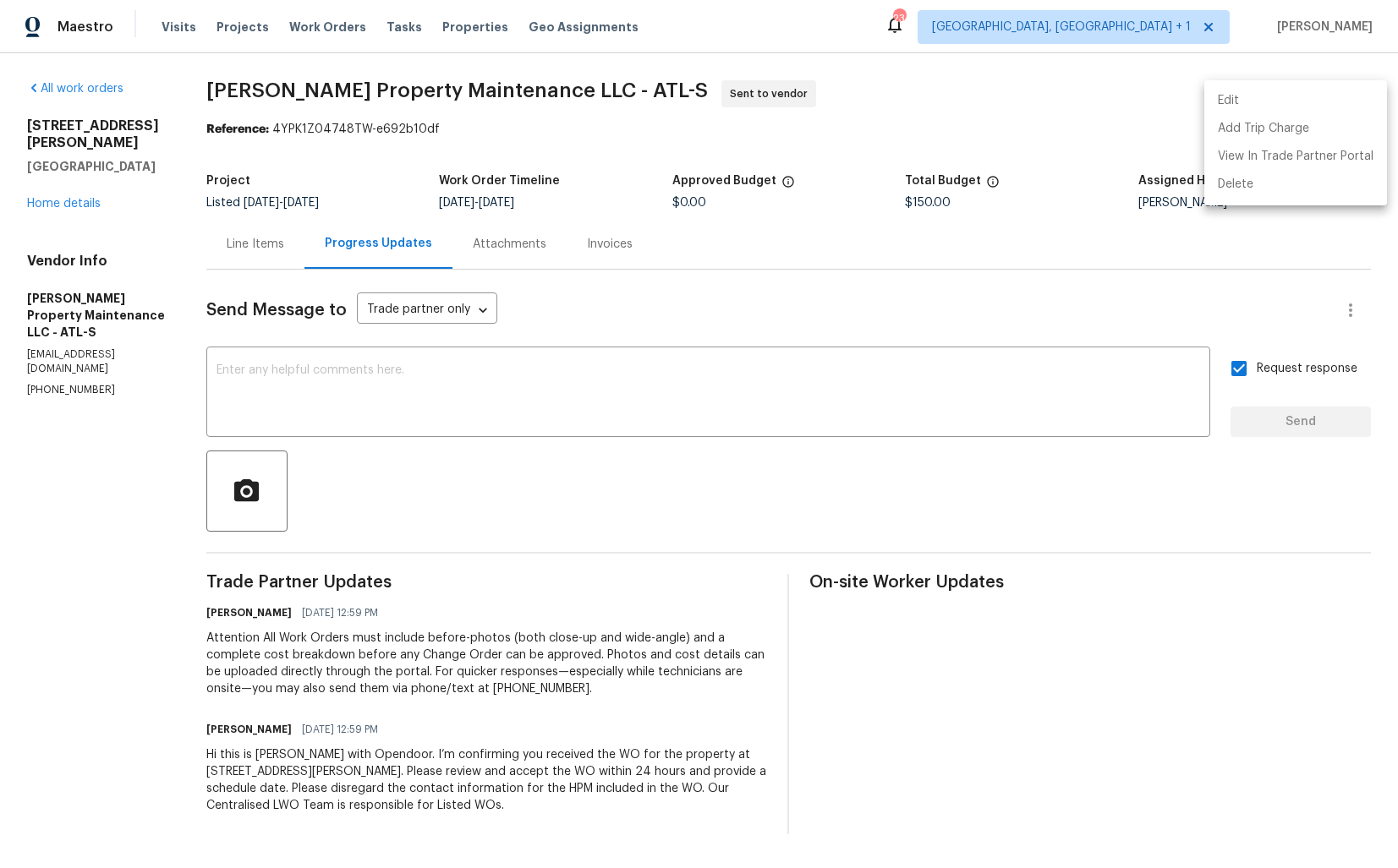
click at [875, 102] on div at bounding box center [699, 434] width 1398 height 868
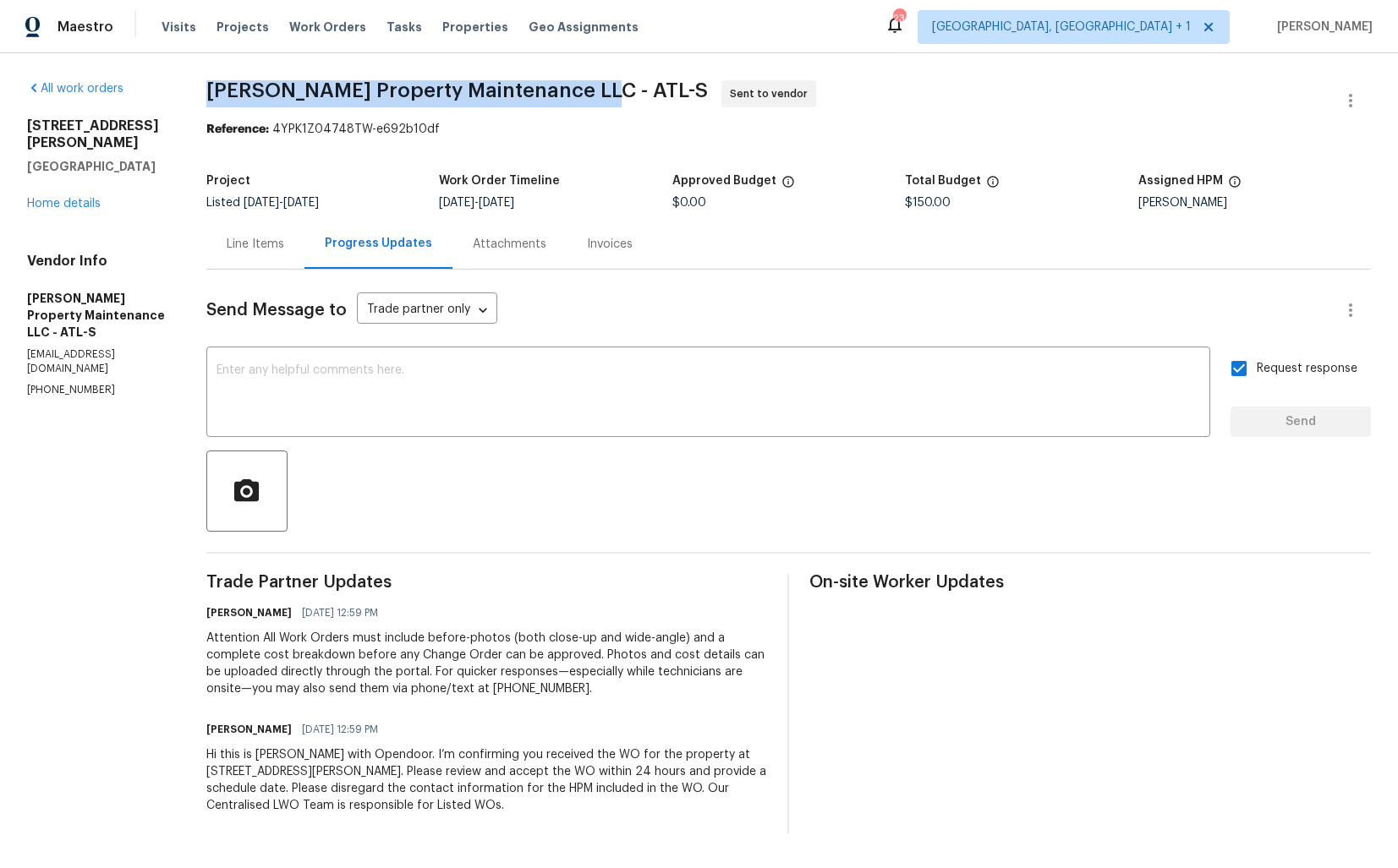
drag, startPoint x: 210, startPoint y: 91, endPoint x: 587, endPoint y: 86, distance: 377.0
click at [587, 86] on span "Glen Property Maintenance LLC - ATL-S" at bounding box center [456, 90] width 501 height 20
copy span "Glen Property Maintenance LLC - ATL-S"
click at [423, 167] on div "Project Listed 9/22/2025 - 9/24/2025 Work Order Timeline 9/22/2025 - 9/24/2025 …" at bounding box center [788, 191] width 1165 height 54
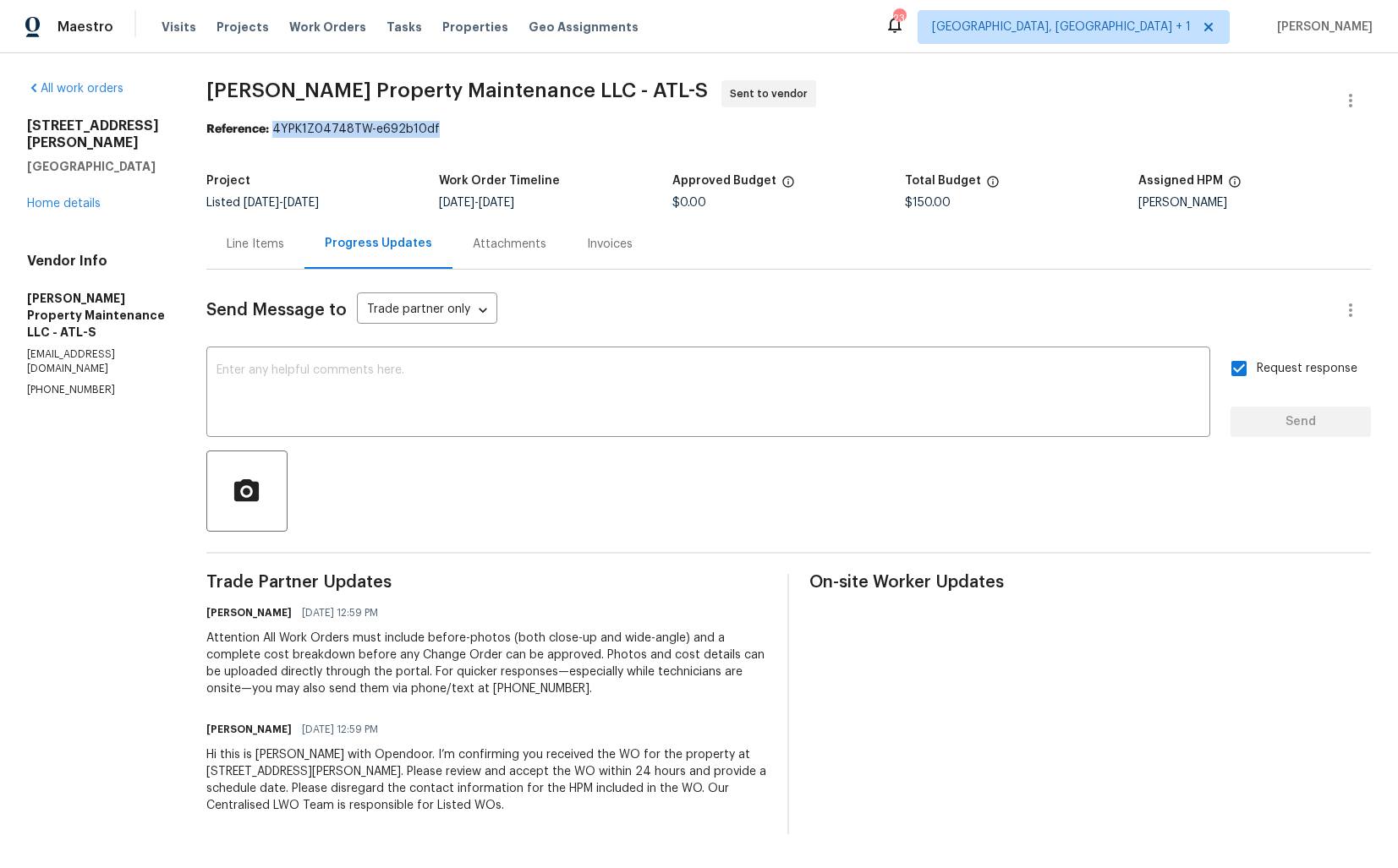
drag, startPoint x: 277, startPoint y: 129, endPoint x: 488, endPoint y: 129, distance: 211.0
click at [488, 129] on div "Reference: 4YPK1Z04748TW-e692b10df" at bounding box center [788, 129] width 1165 height 17
copy div "4YPK1Z04748TW-e692b10df"
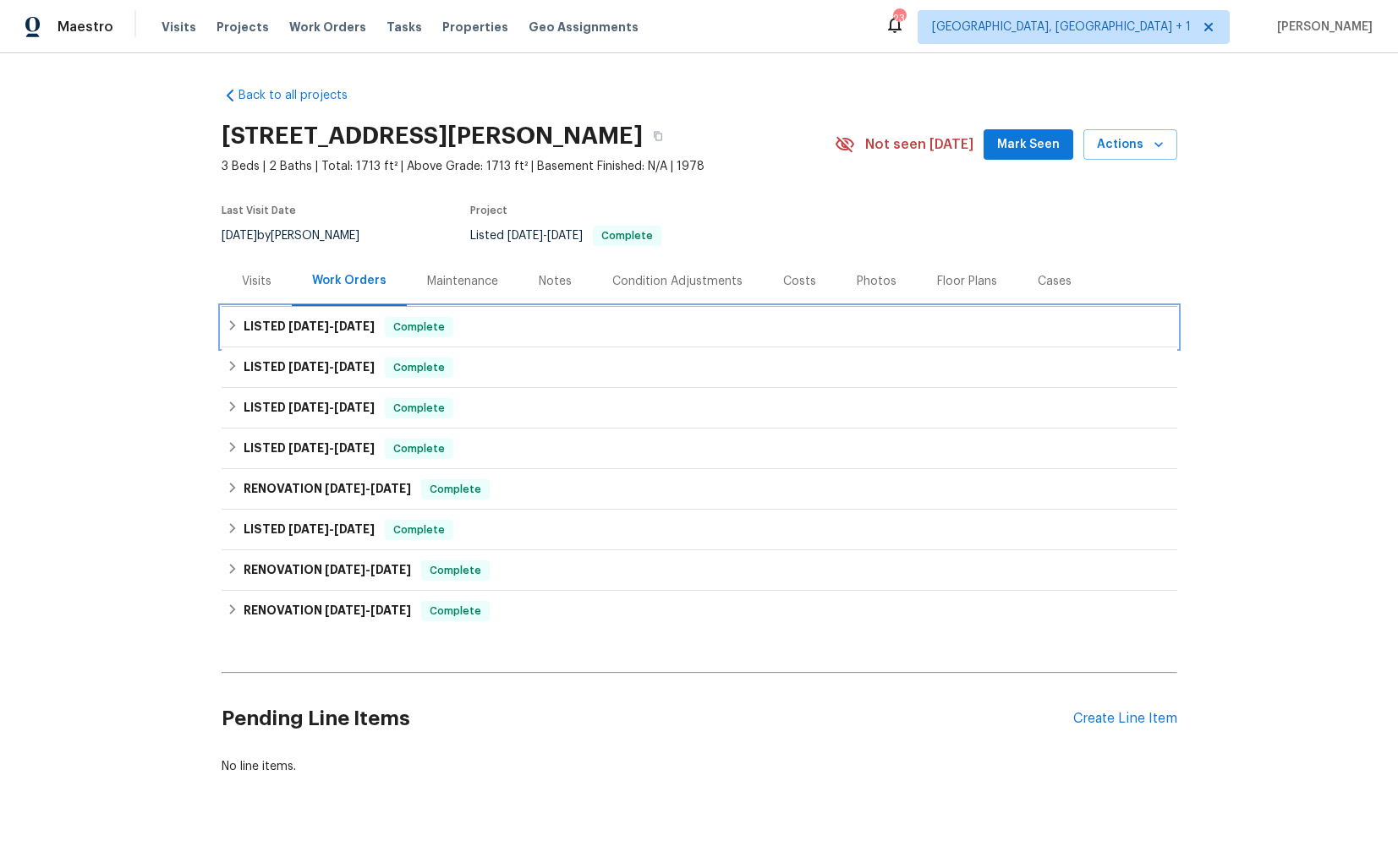
click at [357, 328] on span "[DATE]" at bounding box center [355, 325] width 41 height 11
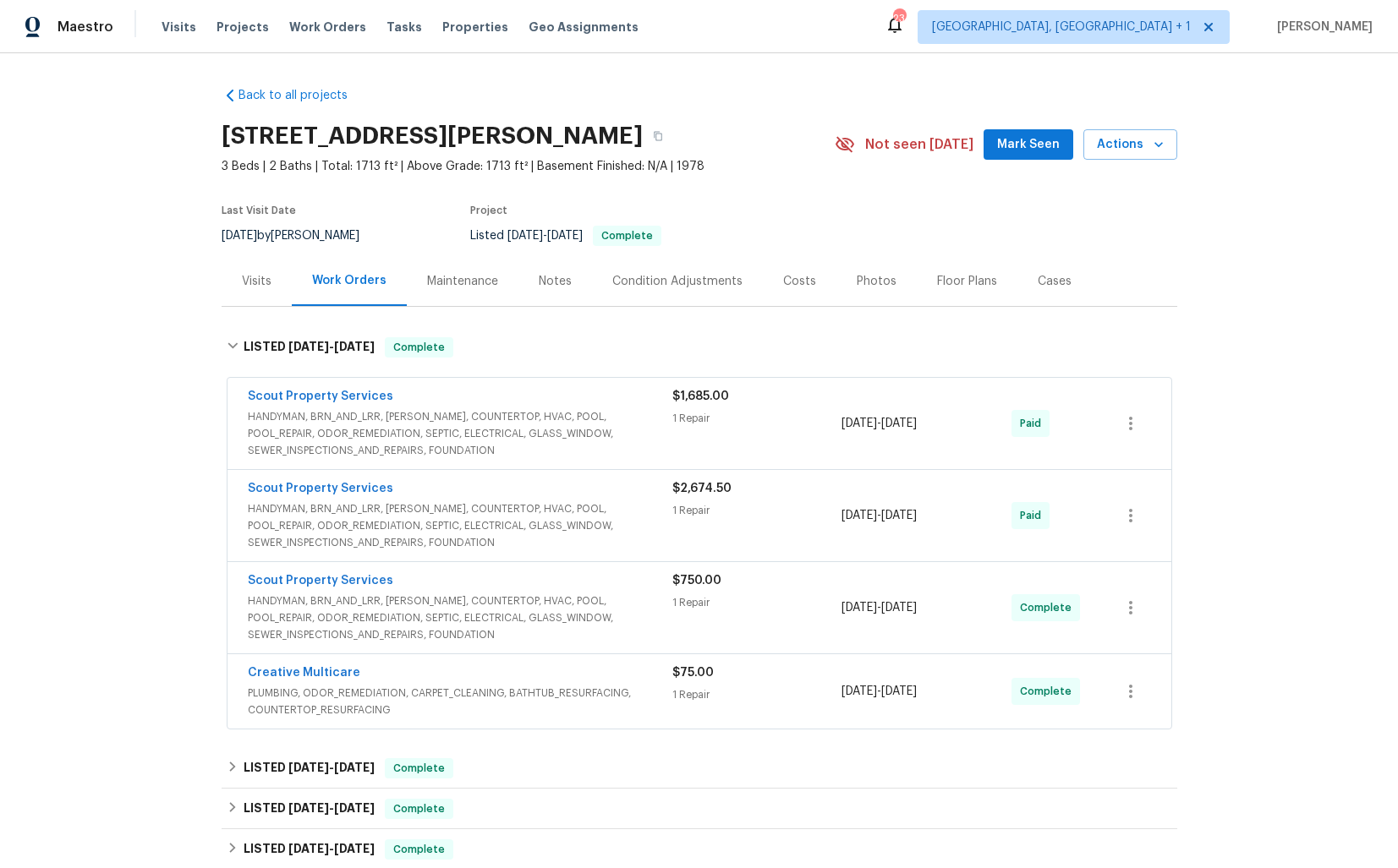
click at [394, 673] on div "Creative Multicare" at bounding box center [460, 674] width 424 height 20
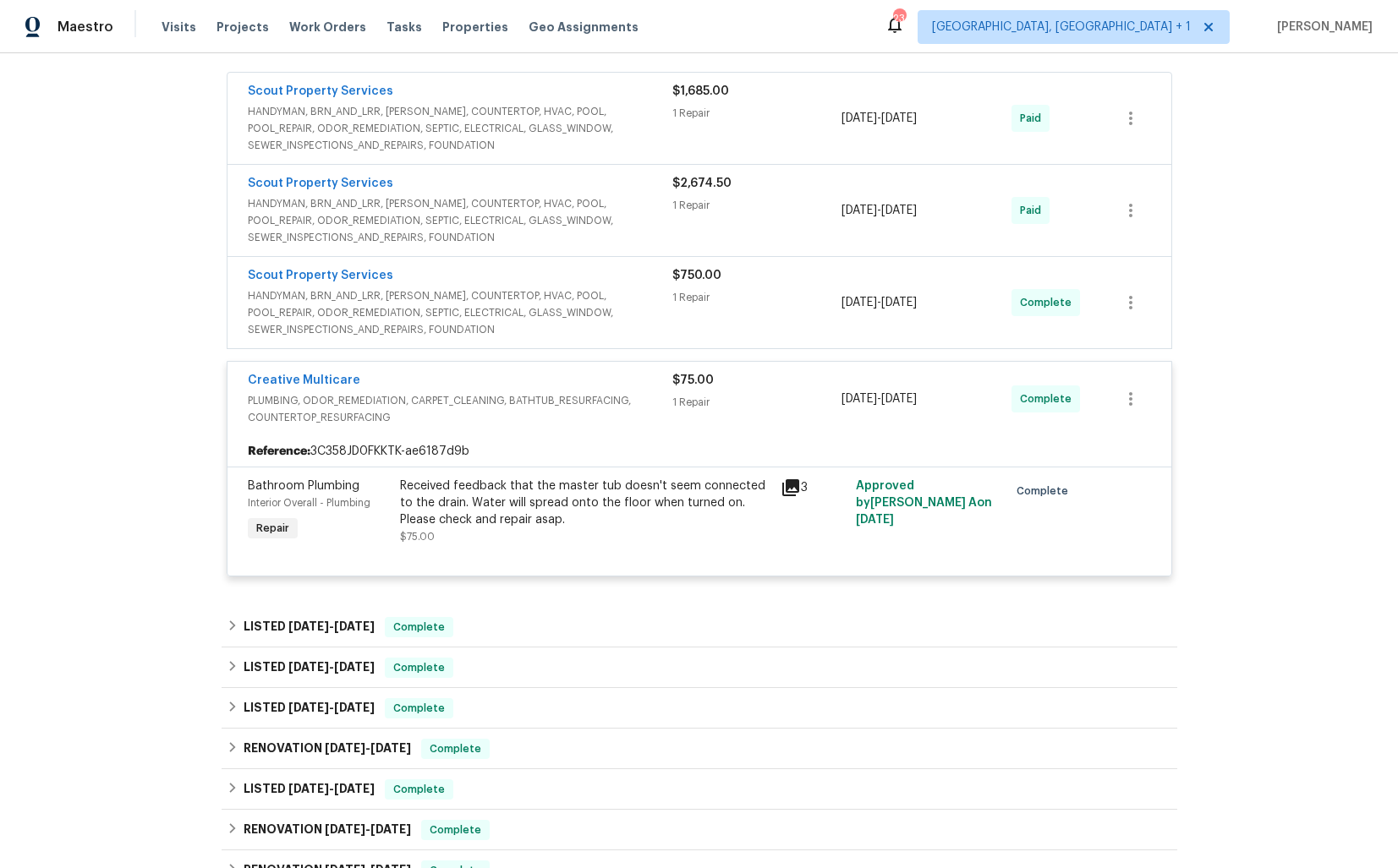
scroll to position [323, 0]
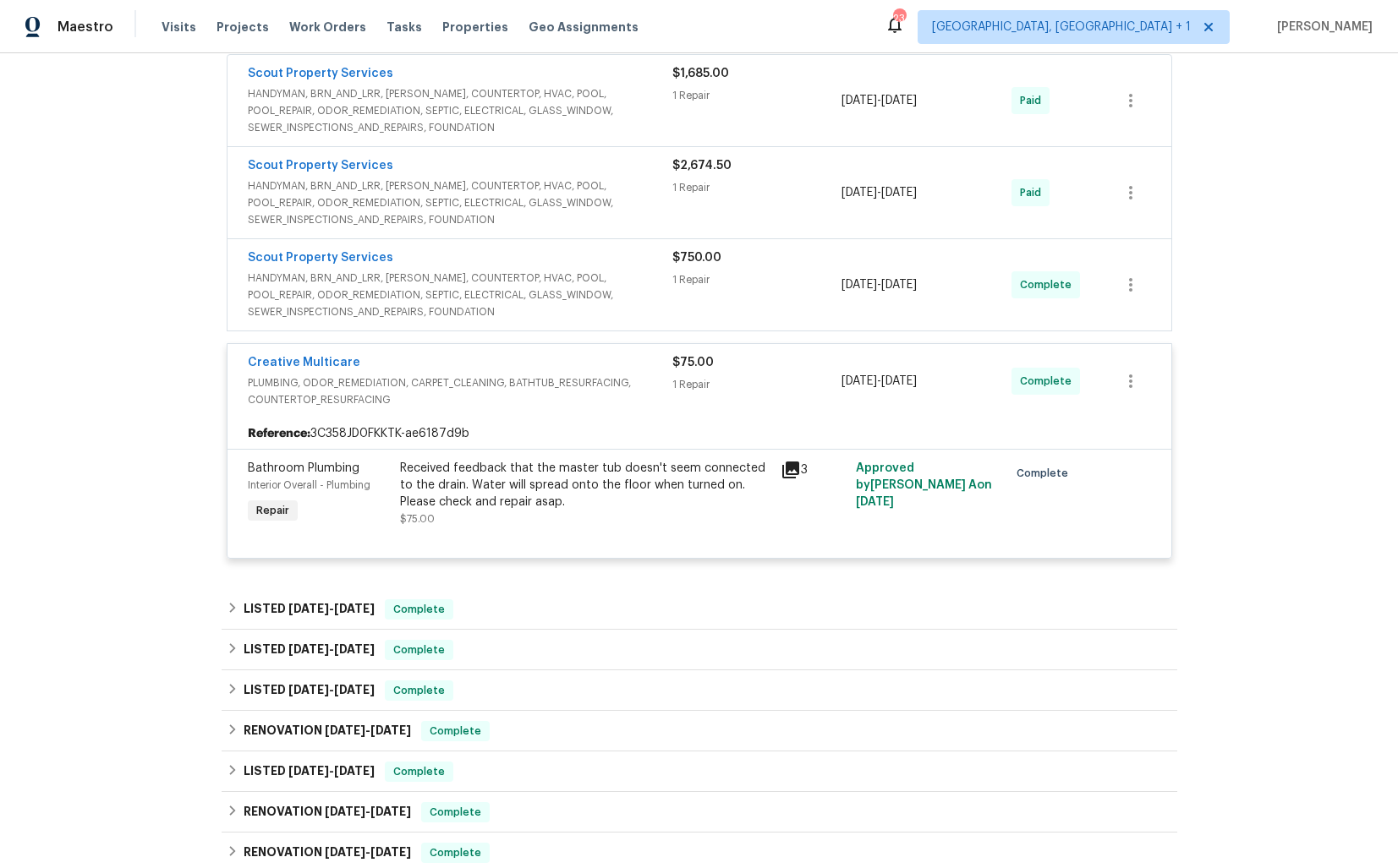
click at [449, 356] on div "Creative Multicare" at bounding box center [460, 364] width 424 height 20
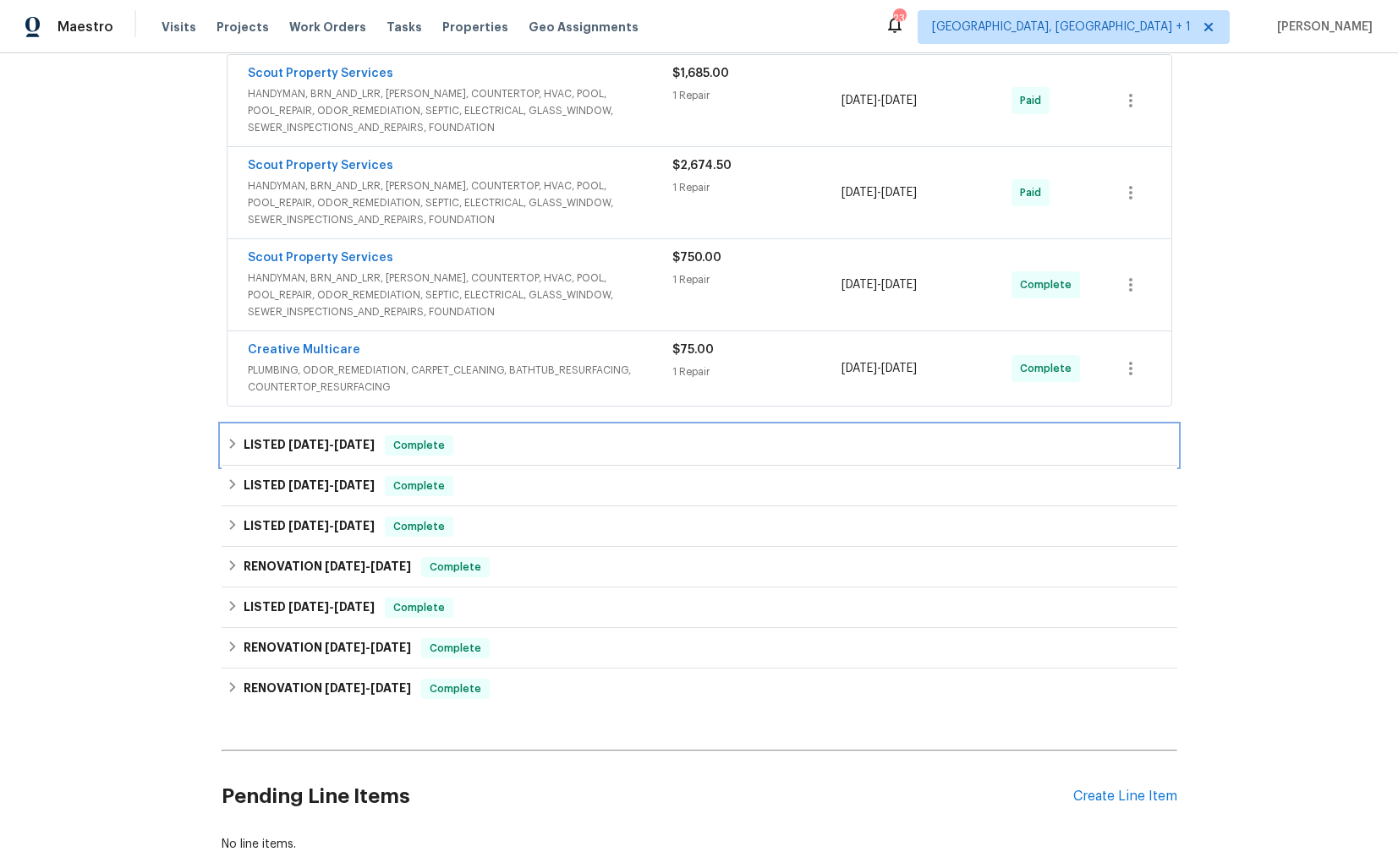
click at [485, 444] on div "LISTED [DATE] - [DATE] Complete" at bounding box center [699, 445] width 945 height 20
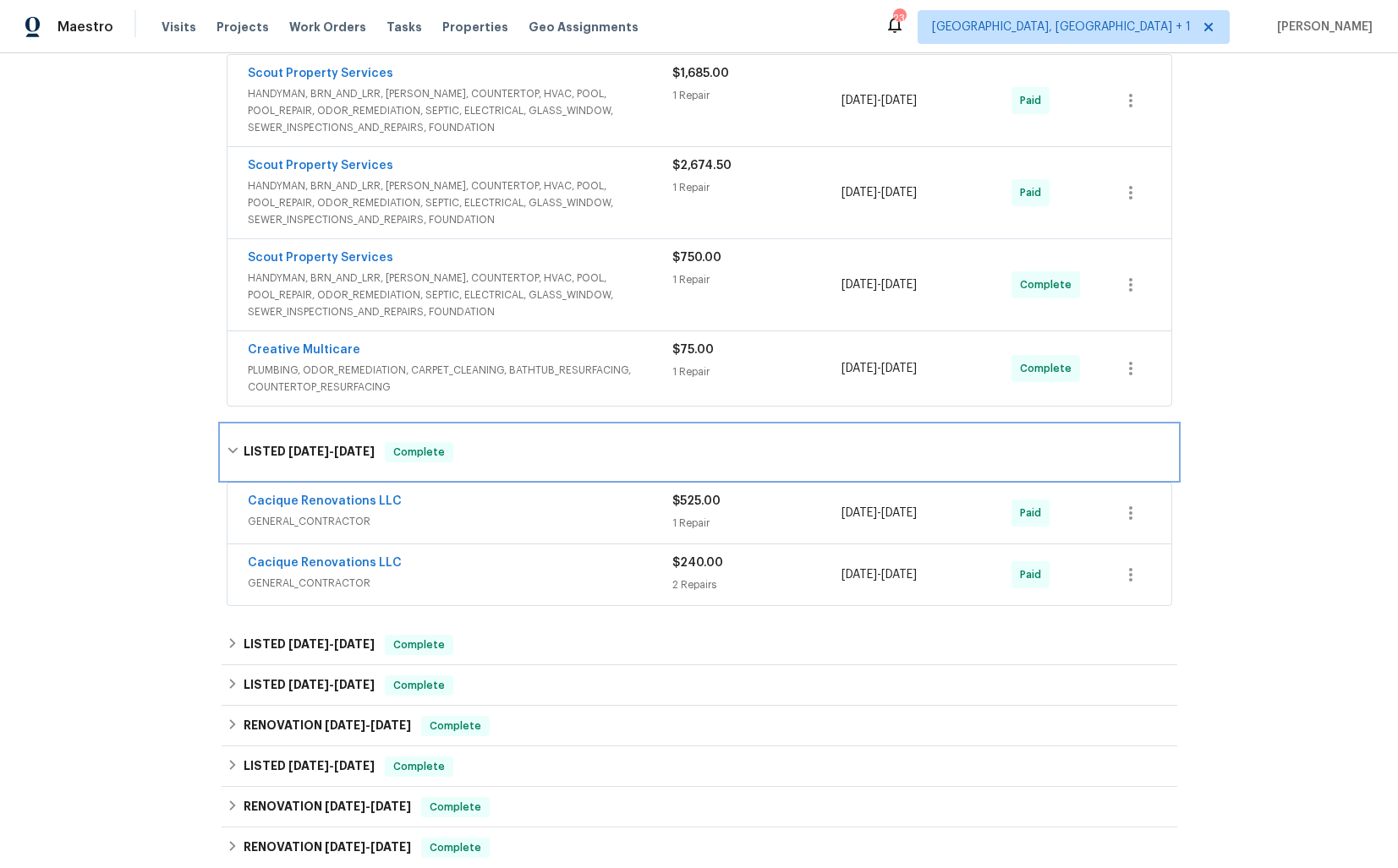
click at [485, 453] on div "LISTED [DATE] - [DATE] Complete" at bounding box center [699, 452] width 945 height 20
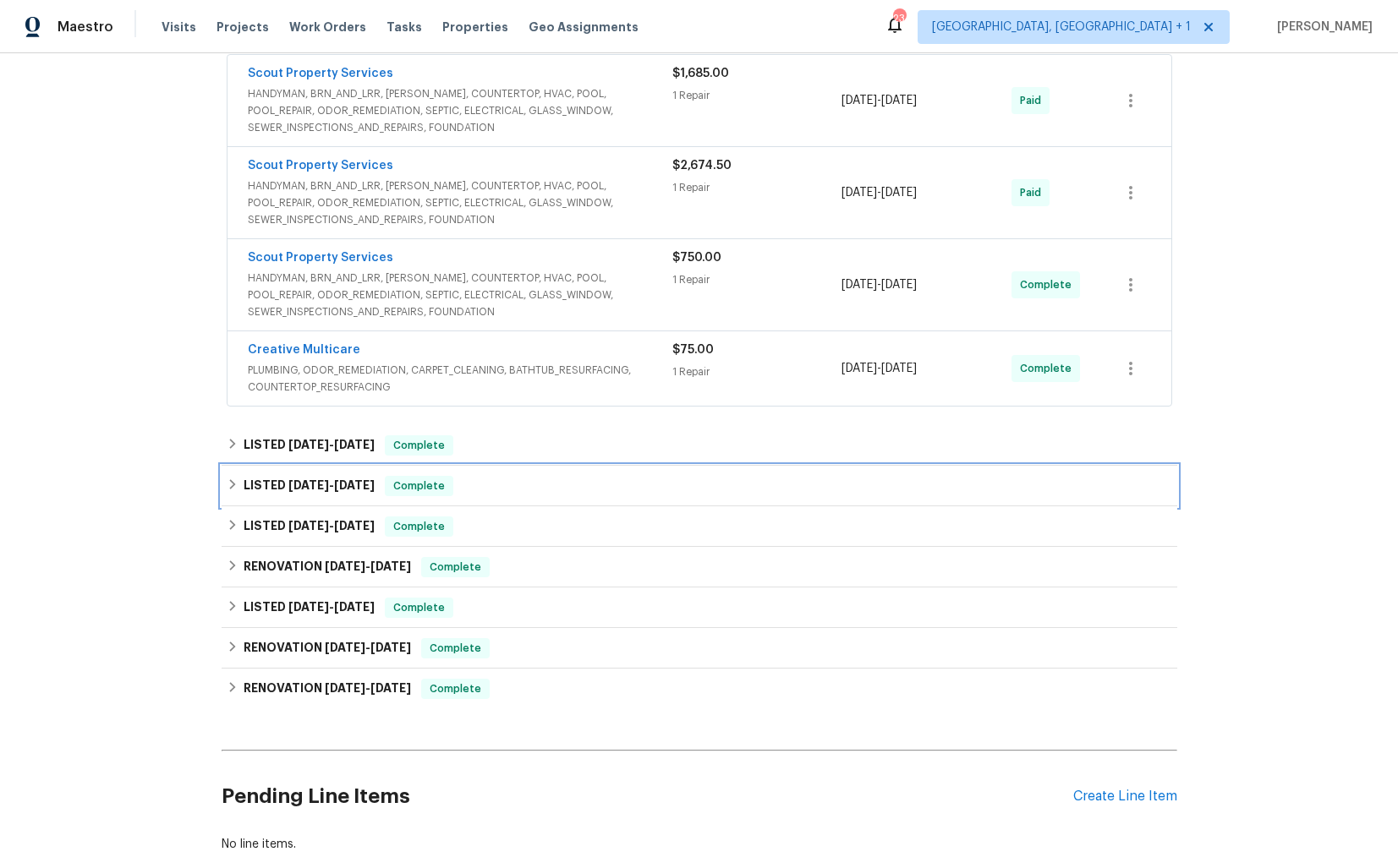
click at [484, 496] on div "LISTED [DATE] - [DATE] Complete" at bounding box center [699, 486] width 955 height 41
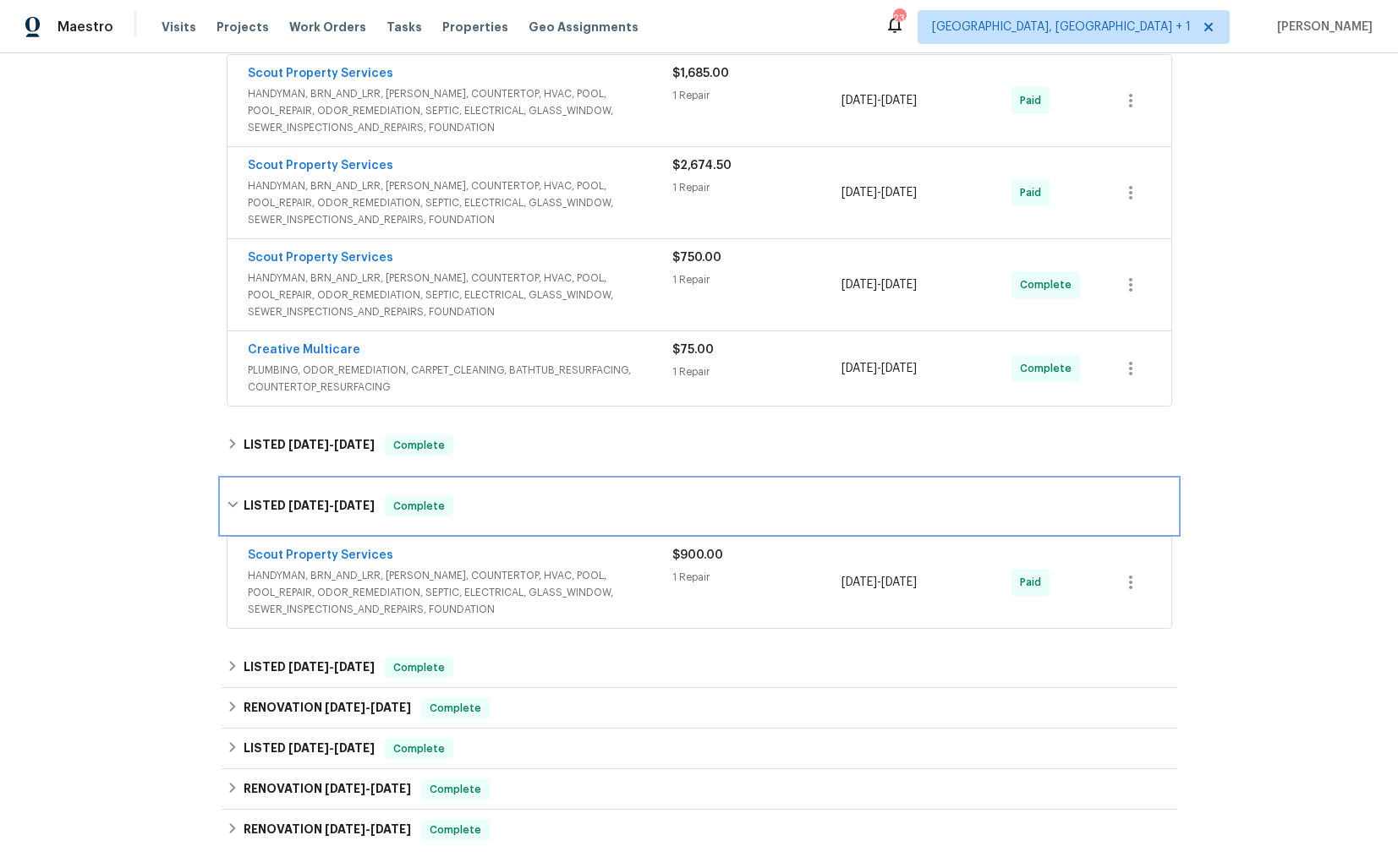
click at [484, 496] on div "LISTED [DATE] - [DATE] Complete" at bounding box center [699, 506] width 945 height 20
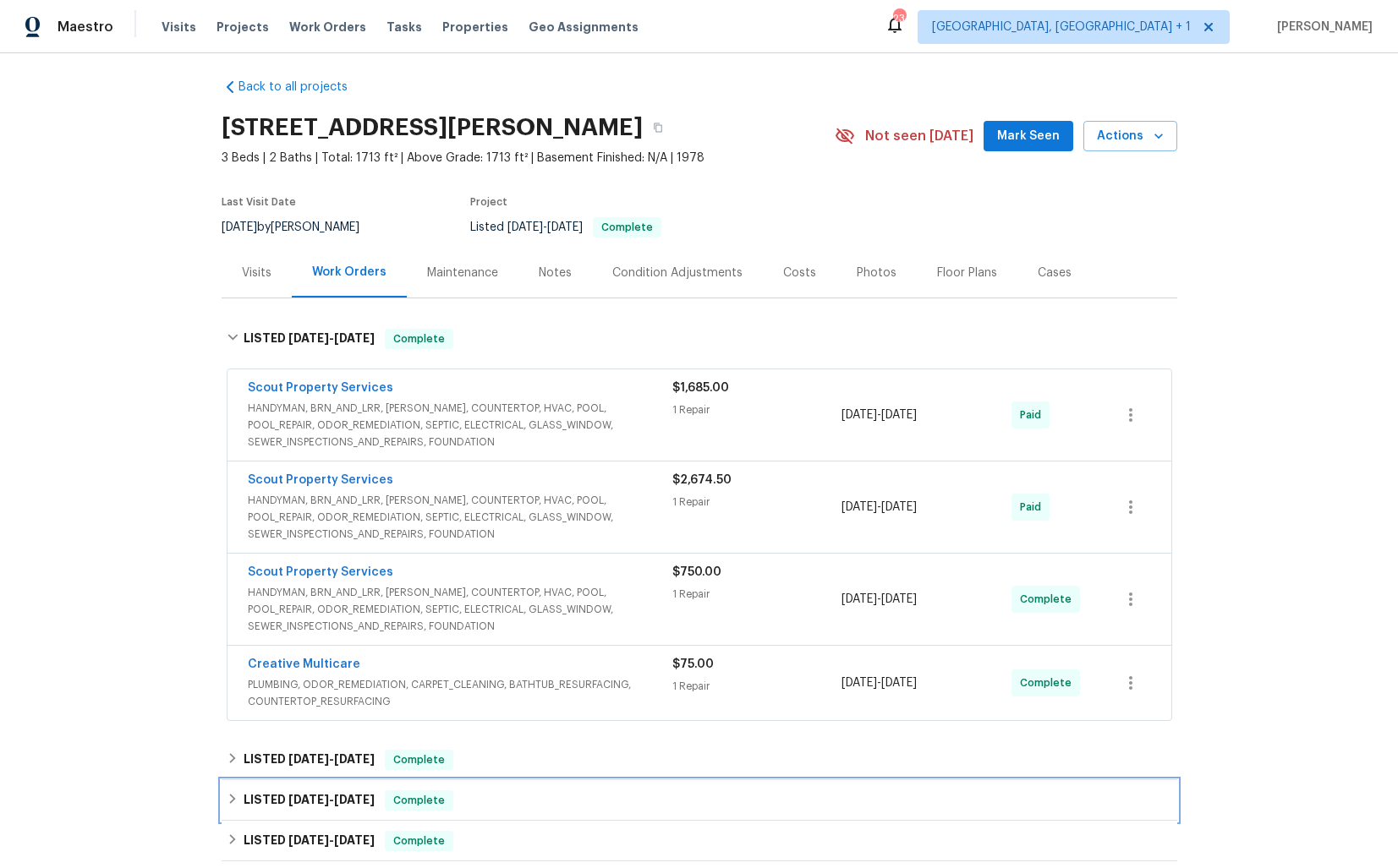
scroll to position [0, 0]
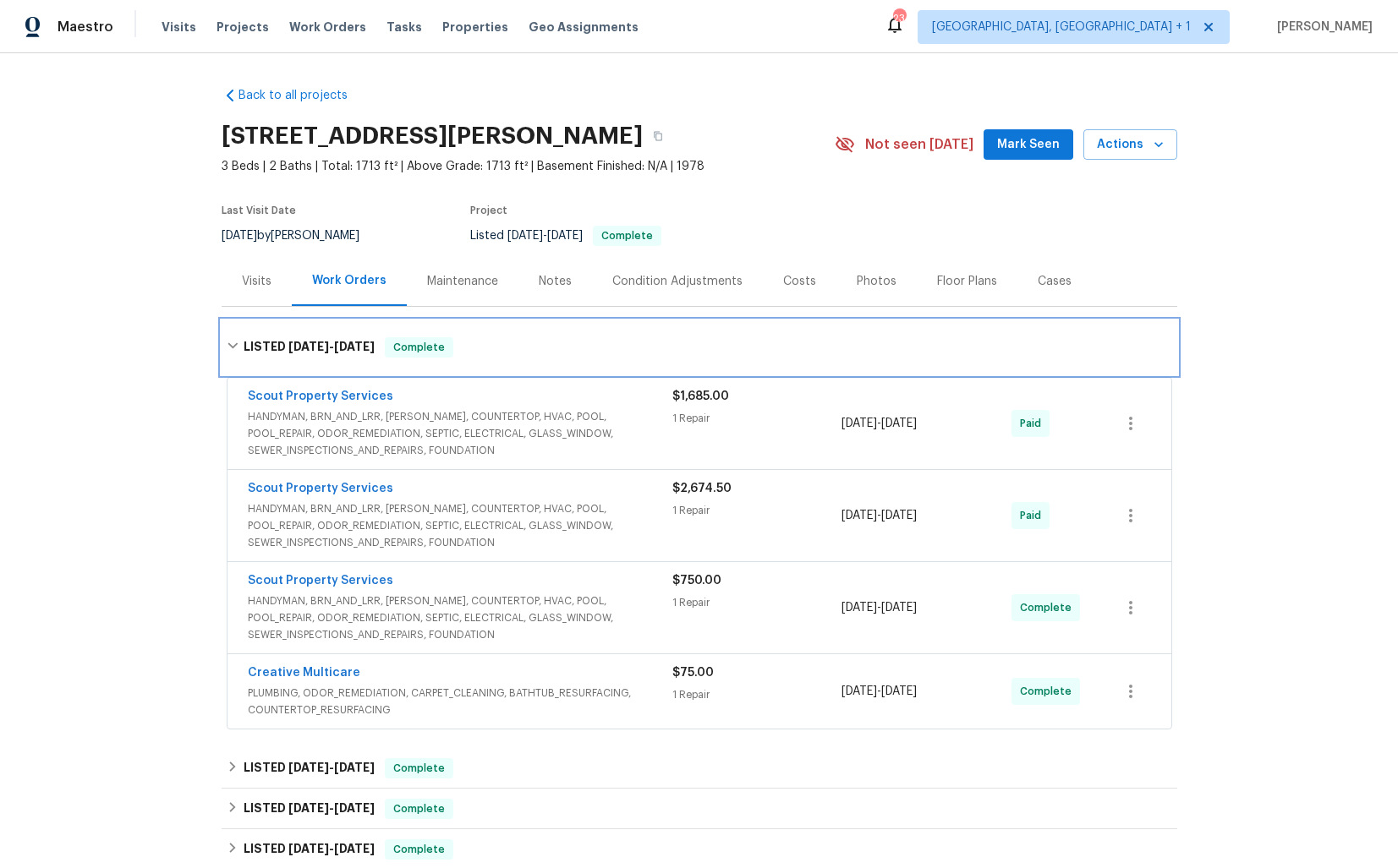
click at [489, 339] on div "LISTED [DATE] - [DATE] Complete" at bounding box center [699, 347] width 945 height 20
